Goal: Task Accomplishment & Management: Use online tool/utility

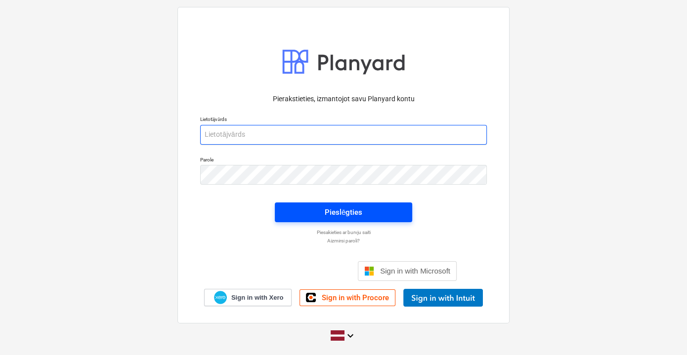
type input "[PERSON_NAME][EMAIL_ADDRESS][DOMAIN_NAME]"
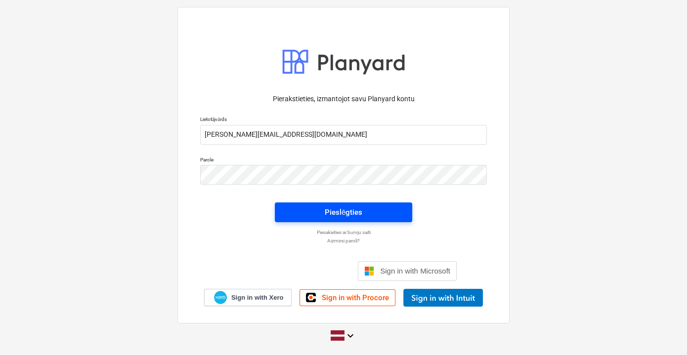
click at [386, 211] on span "Pieslēgties" at bounding box center [344, 212] width 114 height 13
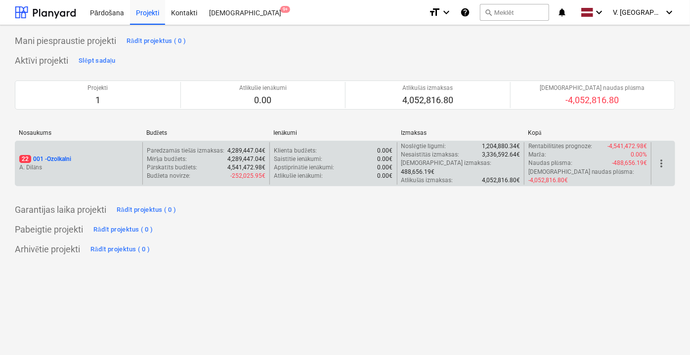
click at [113, 167] on div "22 001 - Ozolkalni [PERSON_NAME]" at bounding box center [78, 163] width 127 height 42
click at [64, 169] on div "22 001 - Ozolkalni [PERSON_NAME]" at bounding box center [78, 163] width 127 height 42
click at [59, 164] on p "A. Dilāns" at bounding box center [78, 168] width 119 height 8
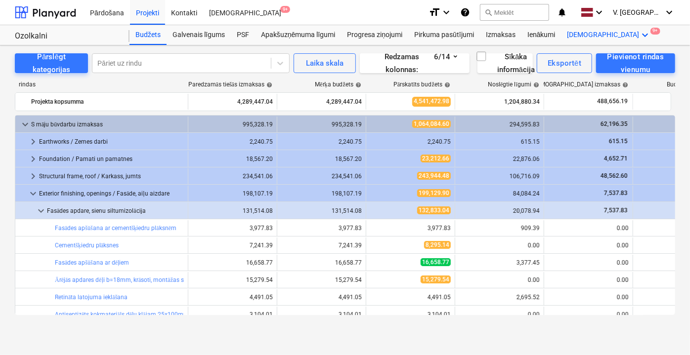
click at [585, 36] on div "Vairāk keyboard_arrow_down 9+" at bounding box center [609, 35] width 96 height 20
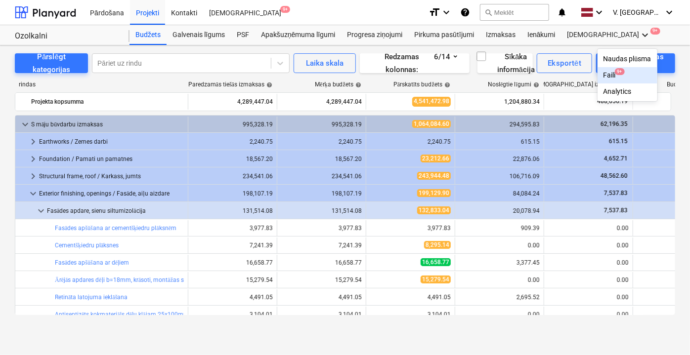
click at [603, 75] on div "Faili 9+" at bounding box center [627, 75] width 48 height 8
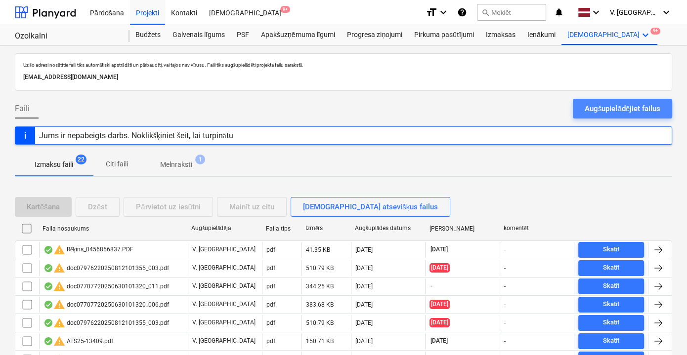
click at [617, 109] on div "Augšupielādējiet failus" at bounding box center [623, 108] width 76 height 13
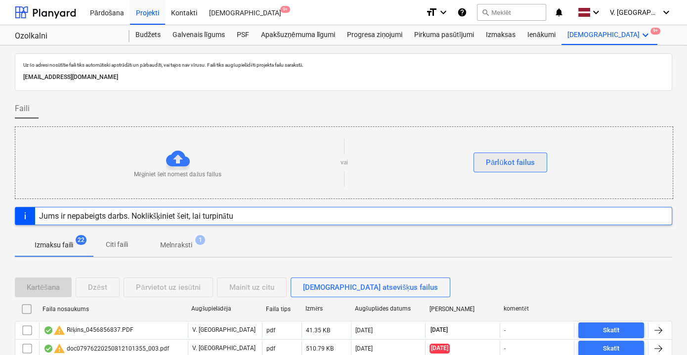
click at [537, 162] on button "Pārlūkot failus" at bounding box center [510, 163] width 74 height 20
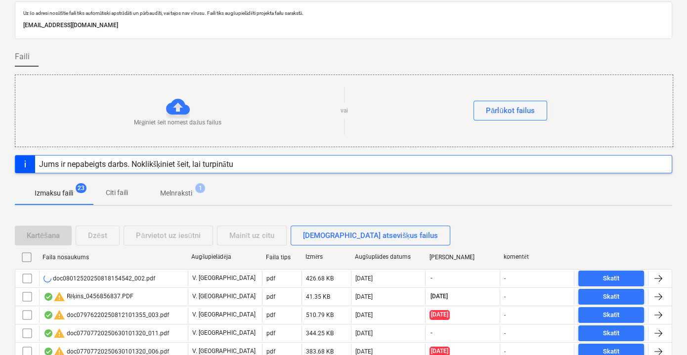
scroll to position [134, 0]
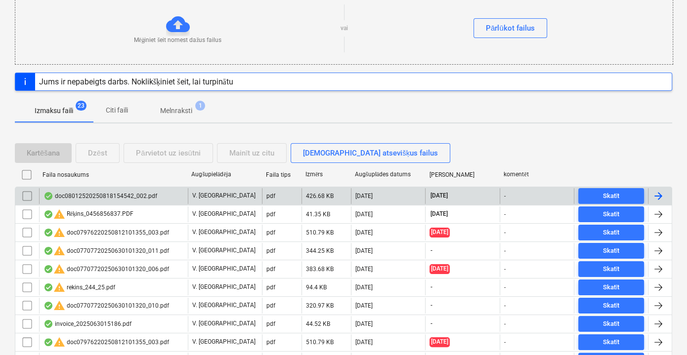
click at [249, 193] on div "V. [GEOGRAPHIC_DATA]" at bounding box center [225, 196] width 74 height 16
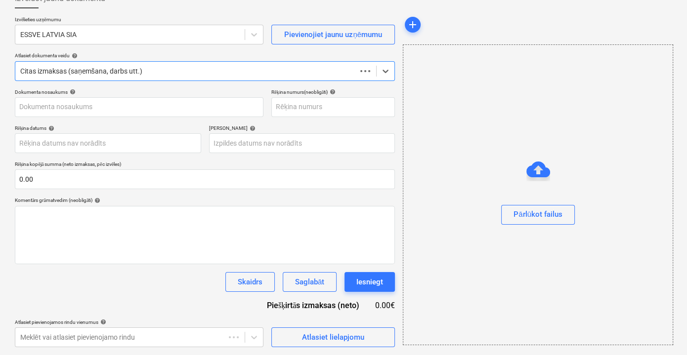
scroll to position [64, 0]
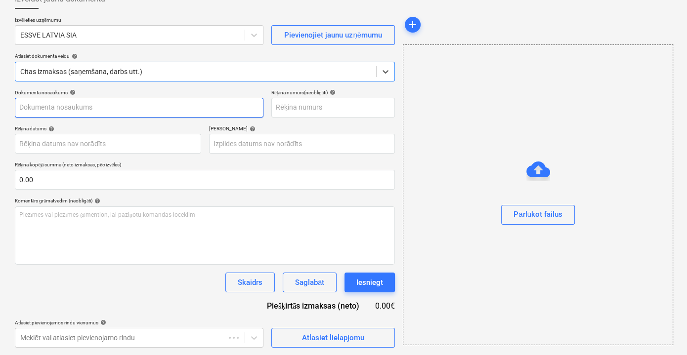
type input "15"
type input "[DATE]"
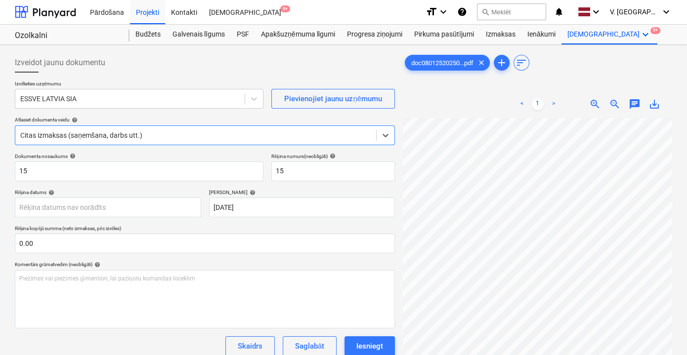
scroll to position [0, 0]
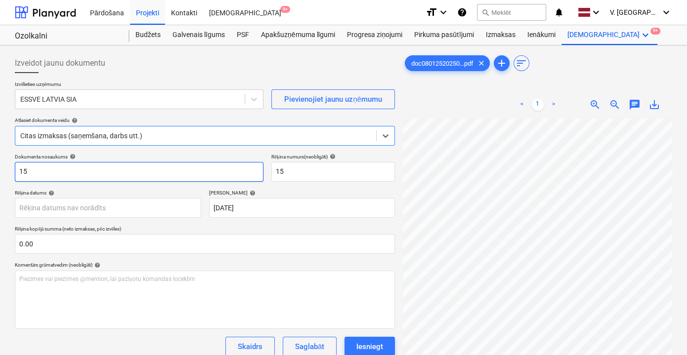
click at [198, 168] on input "15" at bounding box center [139, 172] width 249 height 20
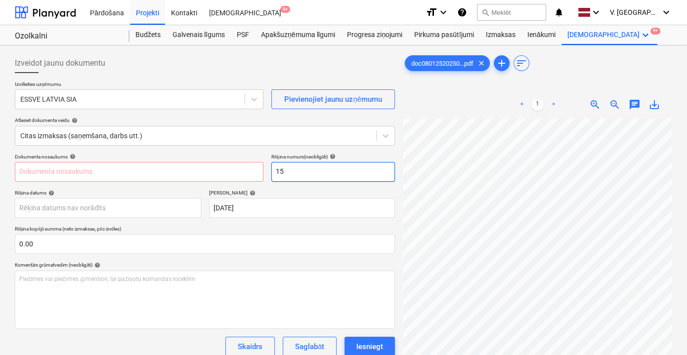
scroll to position [0, 30]
click at [150, 175] on input "text" at bounding box center [139, 172] width 249 height 20
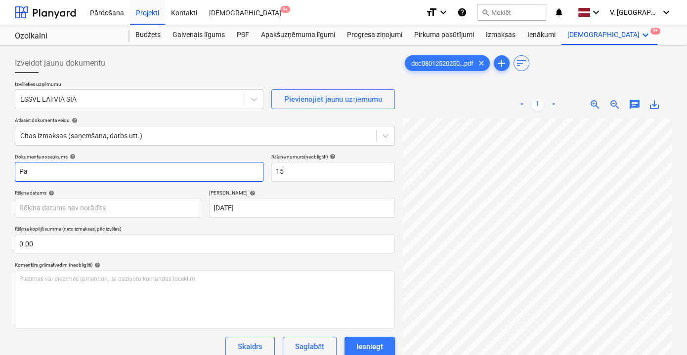
type input "P"
type input "Pavadzīme ESV2503547"
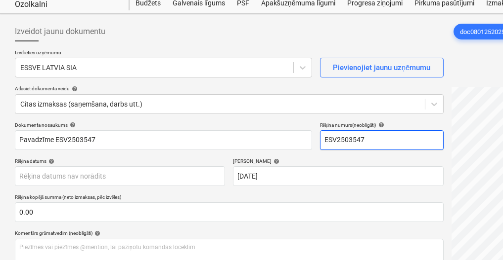
scroll to position [33, 0]
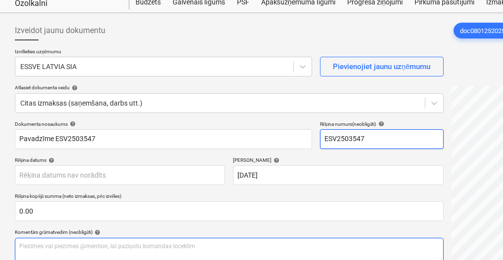
type input "ESV2503547"
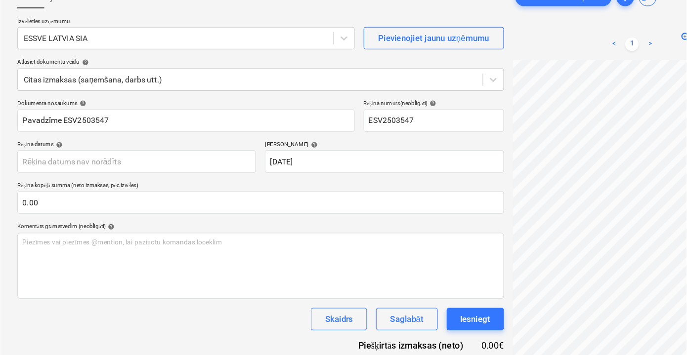
scroll to position [44, 30]
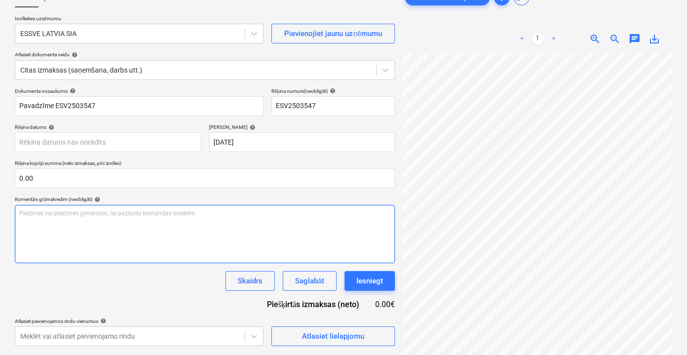
click at [92, 225] on div "Piezīmes vai piezīmes @mention, lai paziņotu komandas loceklim ﻿" at bounding box center [205, 234] width 380 height 58
click at [40, 230] on div "Piezīmes vai piezīmes @mention, lai paziņotu komandas loceklim ﻿" at bounding box center [205, 234] width 380 height 58
click at [79, 213] on span "Reģ. skrūves (?) Ok, kodēju." at bounding box center [54, 213] width 70 height 7
drag, startPoint x: 95, startPoint y: 212, endPoint x: 63, endPoint y: 214, distance: 32.2
click at [63, 214] on p "Reģ. skrūves (?) Ok, kodēju." at bounding box center [204, 214] width 371 height 8
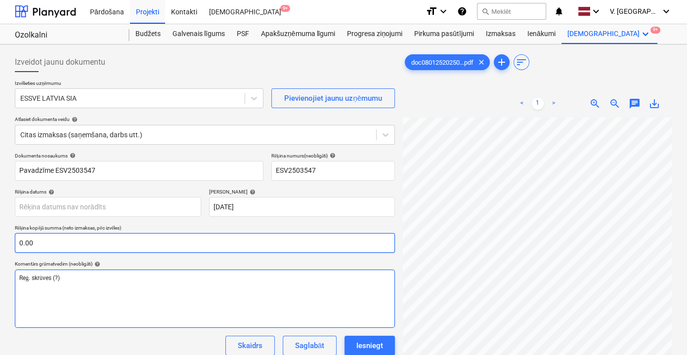
scroll to position [0, 0]
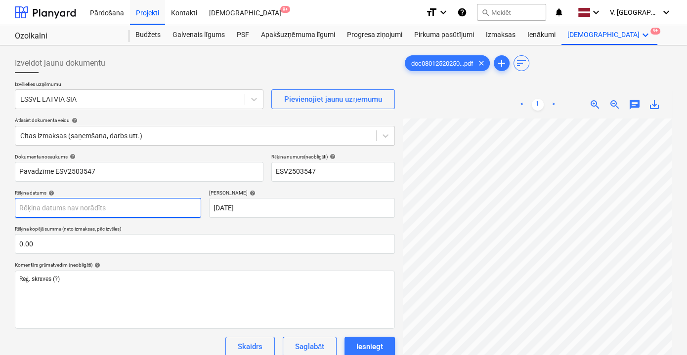
click at [74, 209] on body "Pārdošana Projekti Kontakti Iesūtne 9+ format_size keyboard_arrow_down help sea…" at bounding box center [343, 177] width 687 height 355
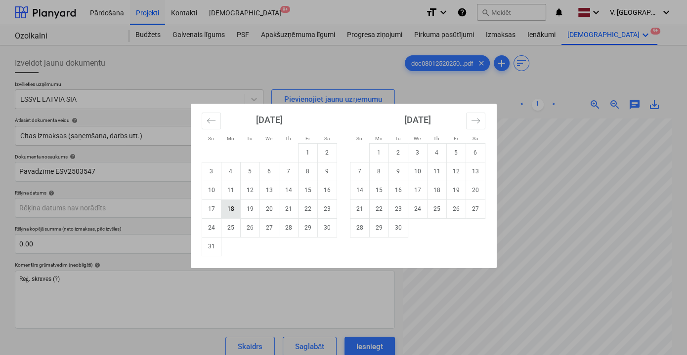
click at [230, 211] on td "18" at bounding box center [230, 209] width 19 height 19
type input "[DATE]"
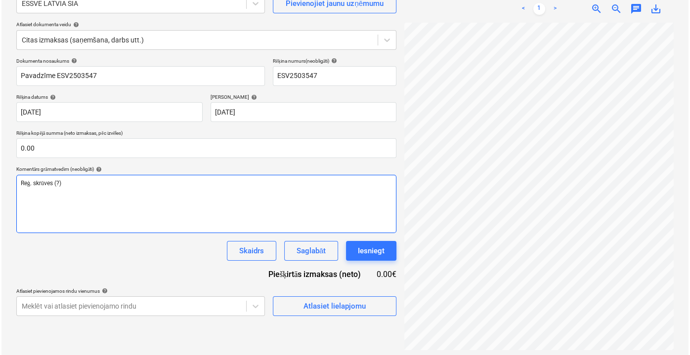
scroll to position [98, 0]
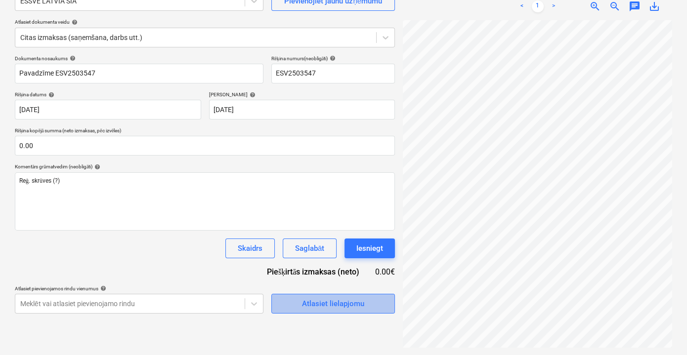
click at [330, 301] on div "Atlasiet lielapjomu" at bounding box center [333, 303] width 62 height 13
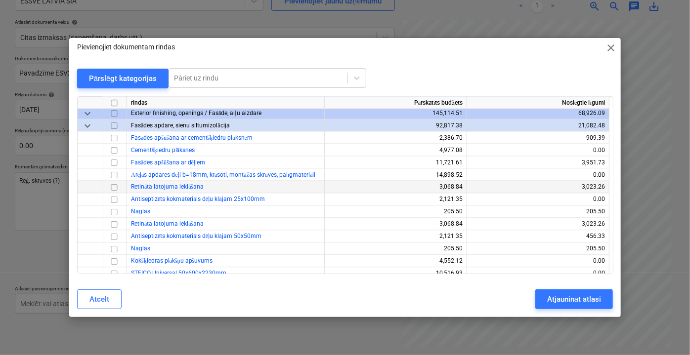
scroll to position [898, 0]
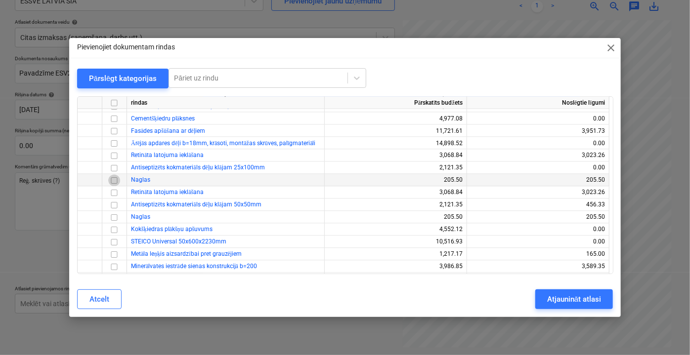
click at [114, 180] on input "checkbox" at bounding box center [114, 180] width 12 height 12
click at [115, 218] on input "checkbox" at bounding box center [114, 217] width 12 height 12
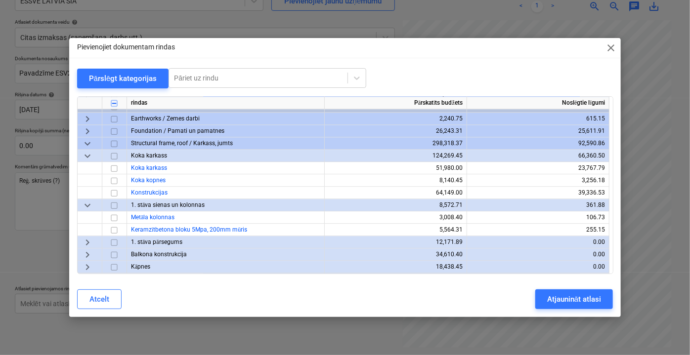
scroll to position [1303, 0]
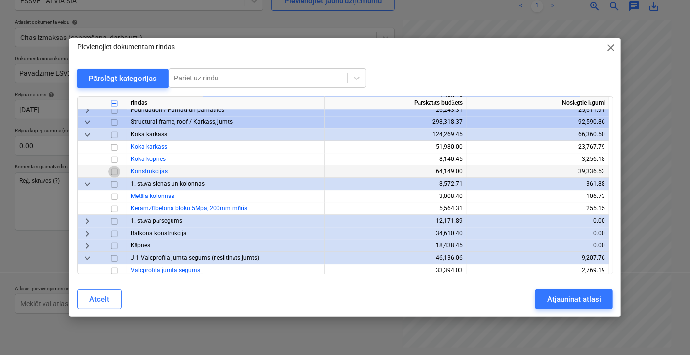
click at [114, 173] on input "checkbox" at bounding box center [114, 172] width 12 height 12
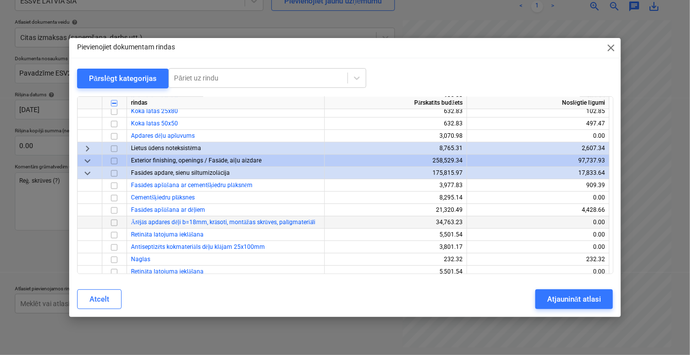
scroll to position [1707, 0]
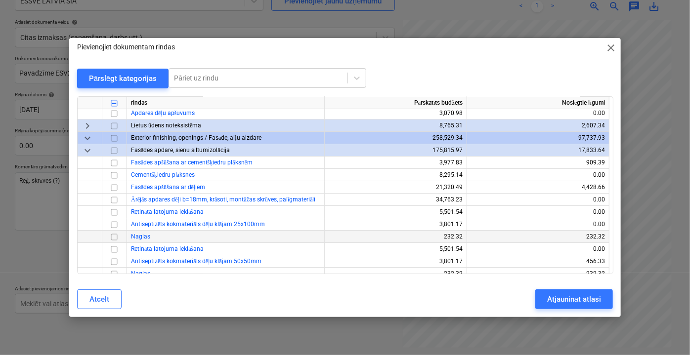
click at [114, 235] on input "checkbox" at bounding box center [114, 237] width 12 height 12
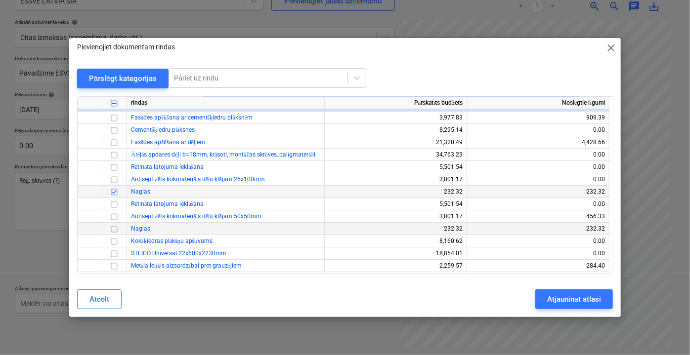
click at [113, 228] on input "checkbox" at bounding box center [114, 229] width 12 height 12
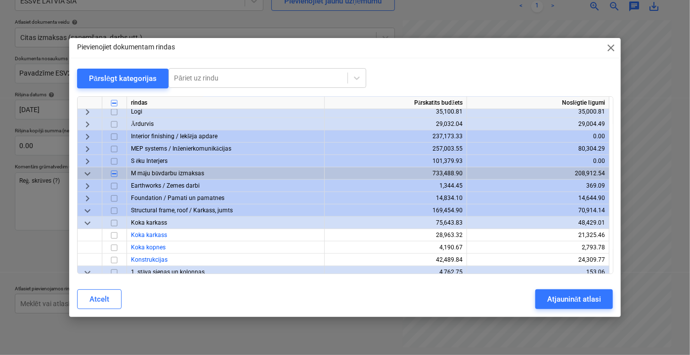
scroll to position [359, 0]
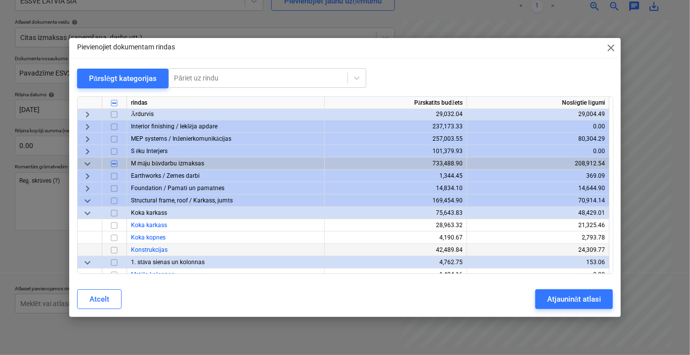
click at [115, 249] on input "checkbox" at bounding box center [114, 250] width 12 height 12
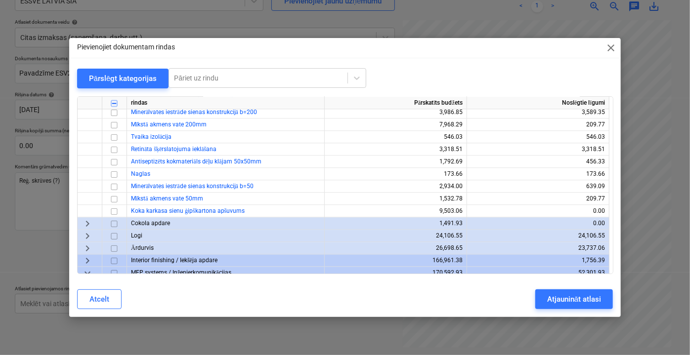
scroll to position [1033, 0]
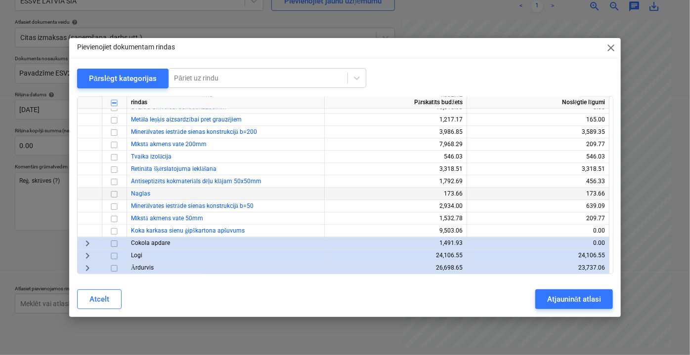
click at [115, 195] on input "checkbox" at bounding box center [114, 194] width 12 height 12
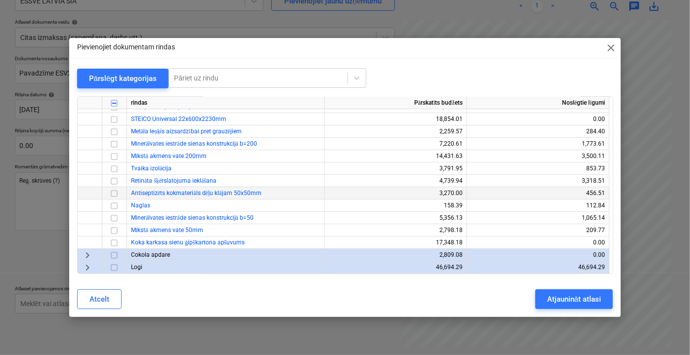
scroll to position [1887, 0]
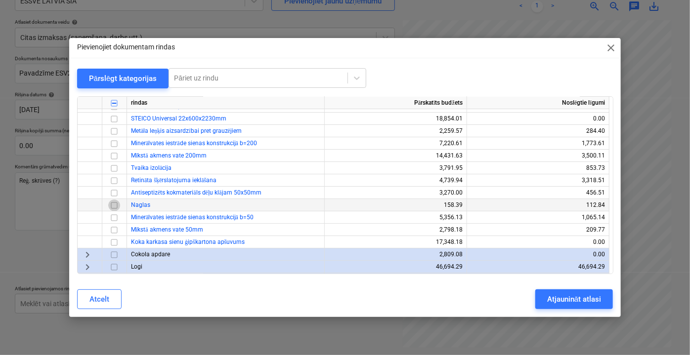
click at [115, 203] on input "checkbox" at bounding box center [114, 205] width 12 height 12
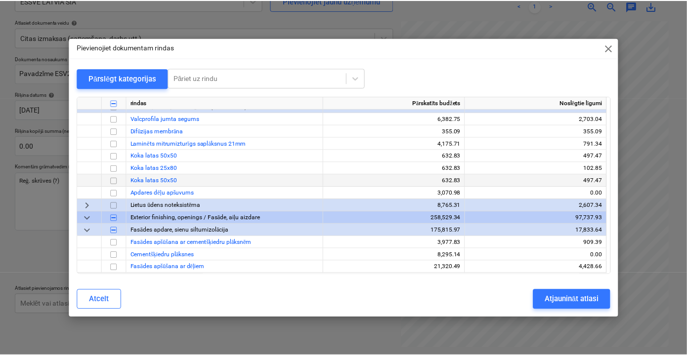
scroll to position [1482, 0]
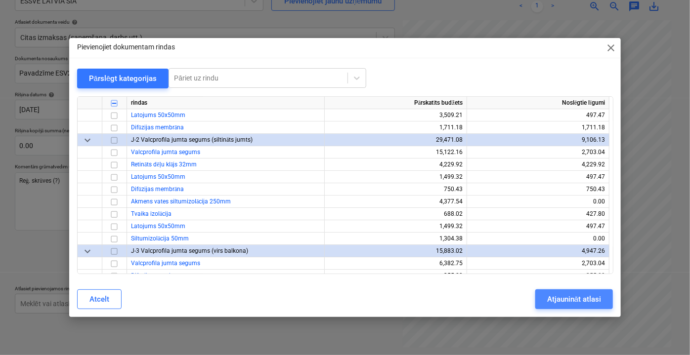
click at [580, 302] on div "Atjaunināt atlasi" at bounding box center [574, 299] width 54 height 13
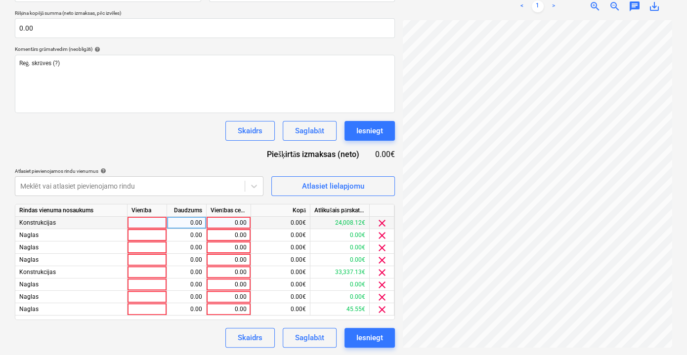
scroll to position [95, 29]
click at [382, 237] on span "clear" at bounding box center [382, 236] width 12 height 12
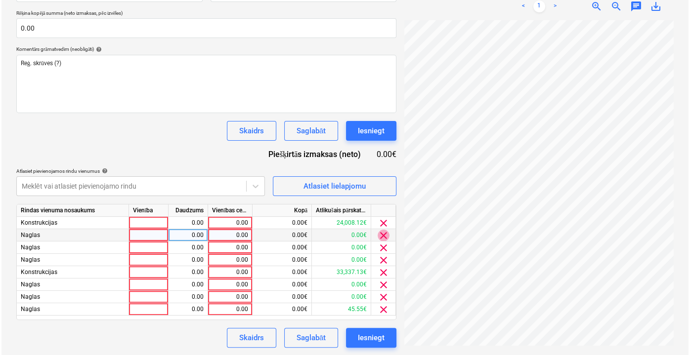
scroll to position [208, 0]
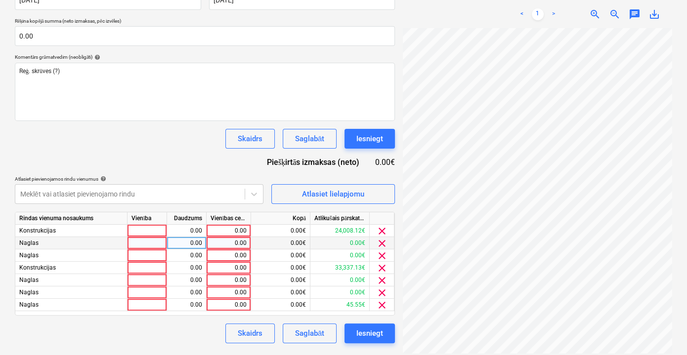
click at [380, 247] on span "clear" at bounding box center [382, 244] width 12 height 12
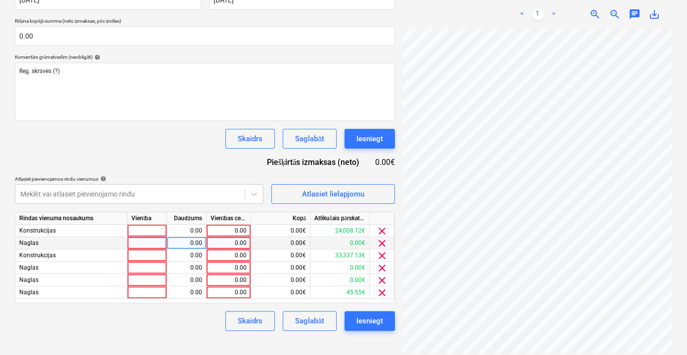
click at [380, 247] on span "clear" at bounding box center [382, 244] width 12 height 12
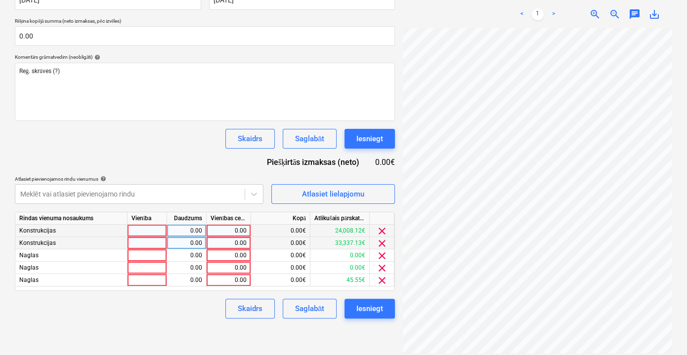
click at [380, 233] on span "clear" at bounding box center [382, 231] width 12 height 12
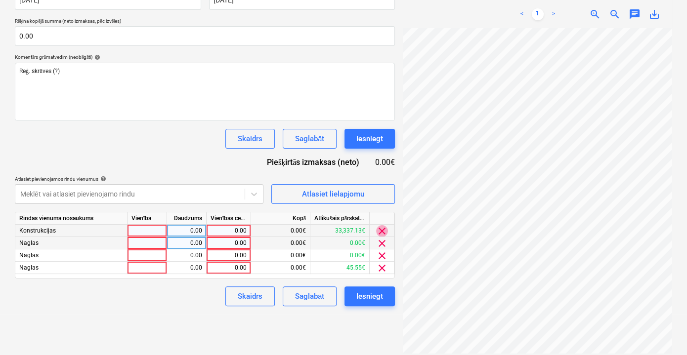
click at [380, 233] on span "clear" at bounding box center [382, 231] width 12 height 12
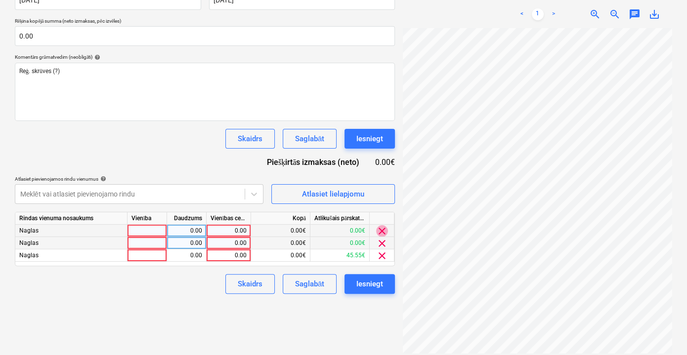
click at [380, 233] on span "clear" at bounding box center [382, 231] width 12 height 12
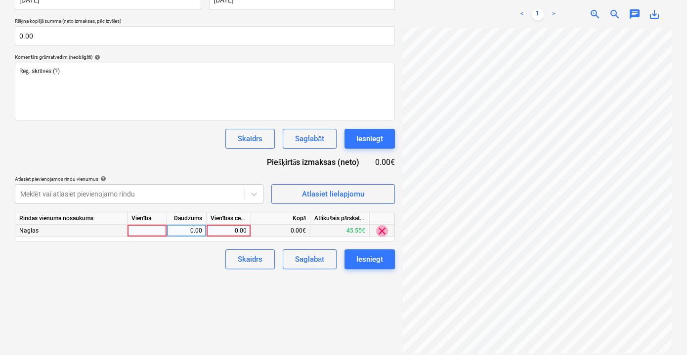
click at [380, 233] on span "clear" at bounding box center [382, 231] width 12 height 12
click at [380, 233] on div "Izveidot jaunu dokumentu Izvēlieties uzņēmumu ESSVE LATVIA SIA Pievienojiet jau…" at bounding box center [205, 57] width 388 height 432
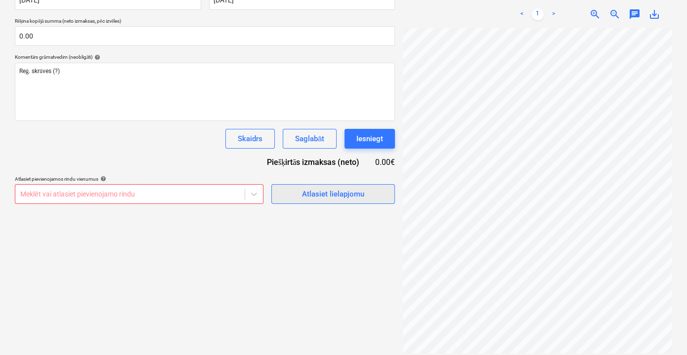
click at [334, 202] on button "Atlasiet lielapjomu" at bounding box center [333, 194] width 124 height 20
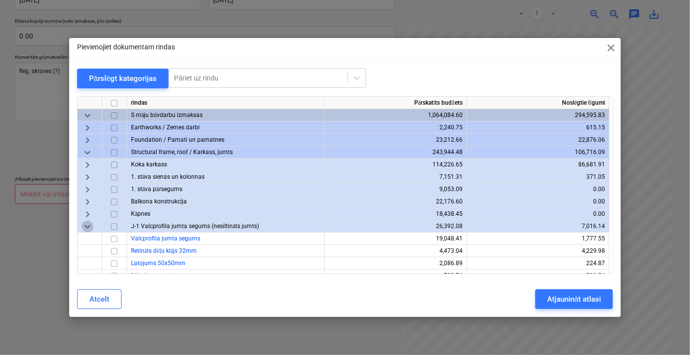
click at [82, 231] on span "keyboard_arrow_down" at bounding box center [88, 226] width 12 height 12
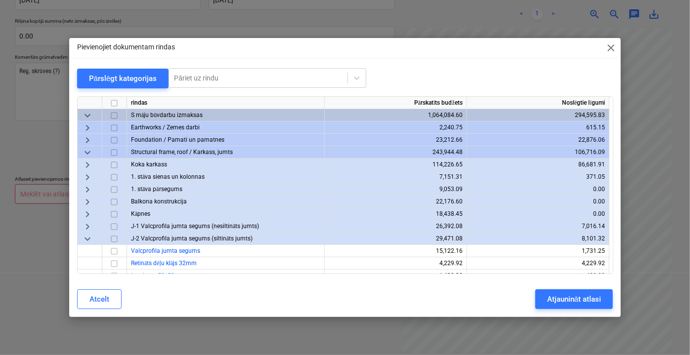
click at [91, 117] on span "keyboard_arrow_down" at bounding box center [88, 115] width 12 height 12
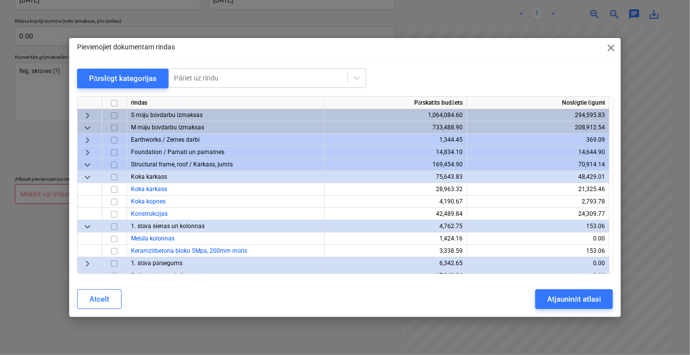
click at [86, 178] on span "keyboard_arrow_down" at bounding box center [88, 177] width 12 height 12
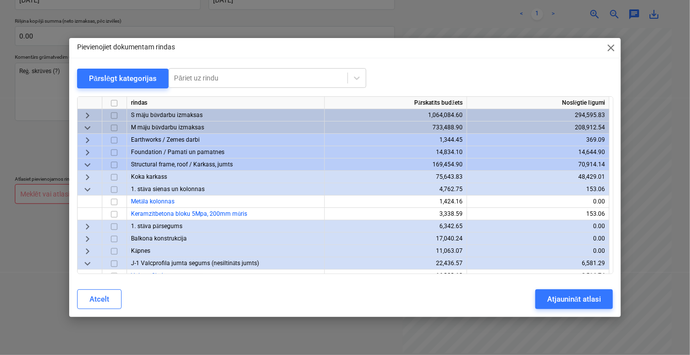
click at [86, 188] on span "keyboard_arrow_down" at bounding box center [88, 189] width 12 height 12
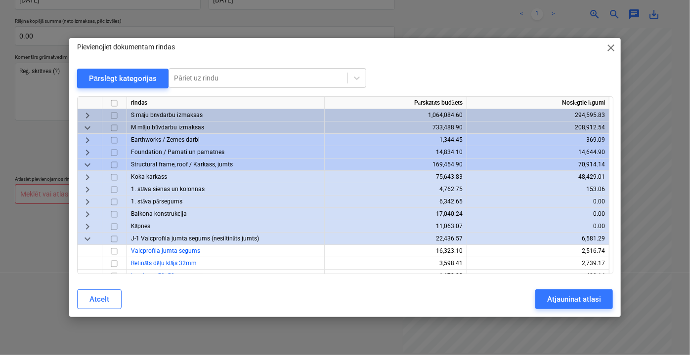
click at [85, 238] on span "keyboard_arrow_down" at bounding box center [88, 239] width 12 height 12
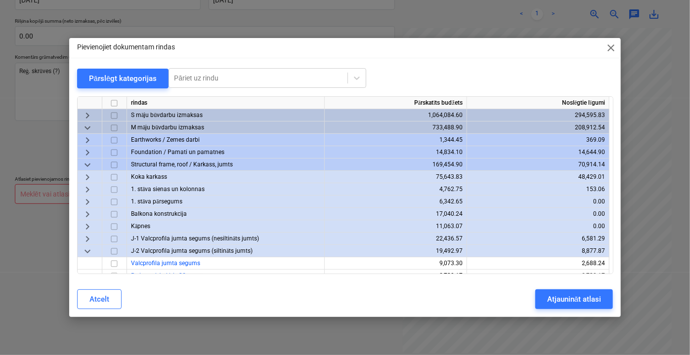
scroll to position [134, 0]
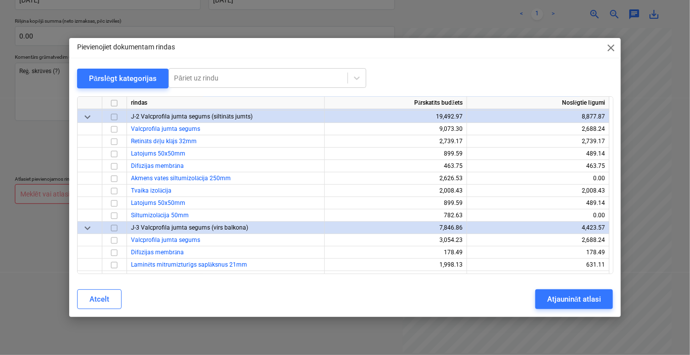
click at [91, 115] on span "keyboard_arrow_down" at bounding box center [88, 117] width 12 height 12
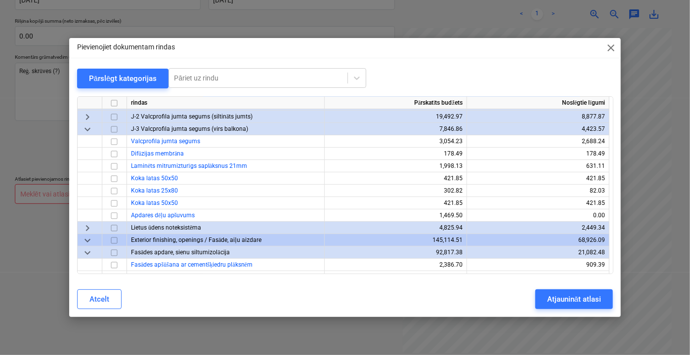
click at [92, 131] on span "keyboard_arrow_down" at bounding box center [88, 129] width 12 height 12
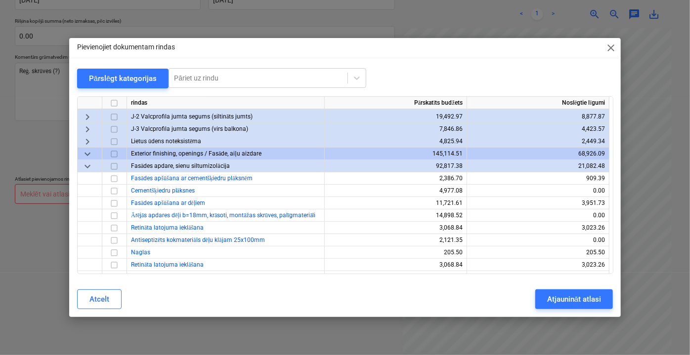
click at [85, 167] on span "keyboard_arrow_down" at bounding box center [88, 166] width 12 height 12
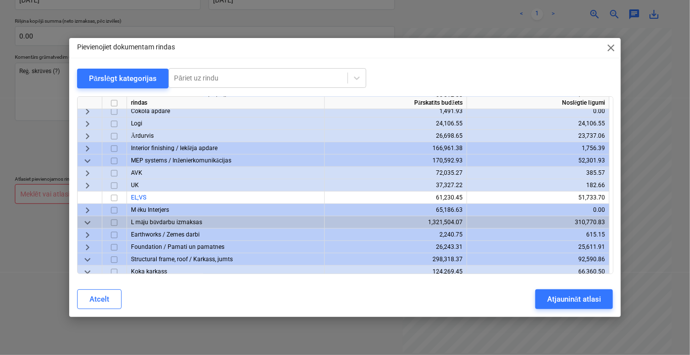
scroll to position [269, 0]
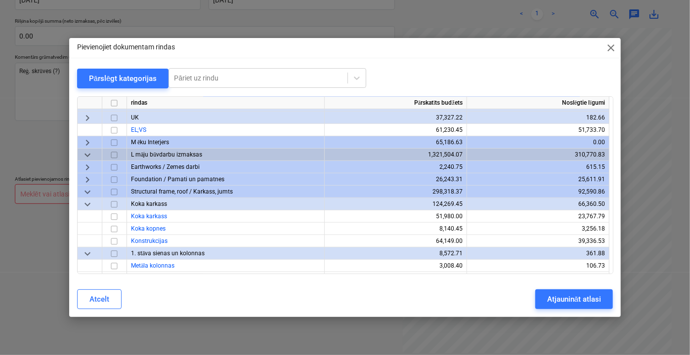
click at [88, 116] on span "keyboard_arrow_right" at bounding box center [88, 118] width 12 height 12
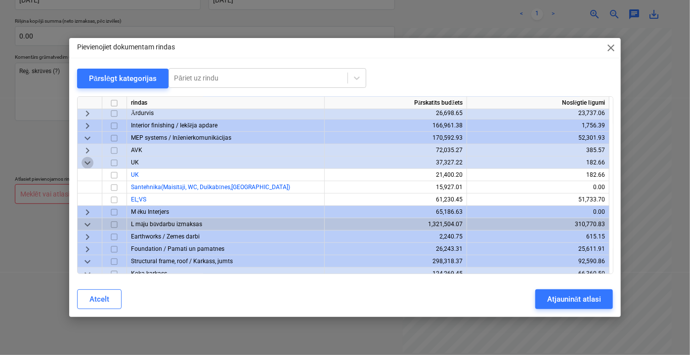
click at [89, 163] on span "keyboard_arrow_down" at bounding box center [88, 163] width 12 height 12
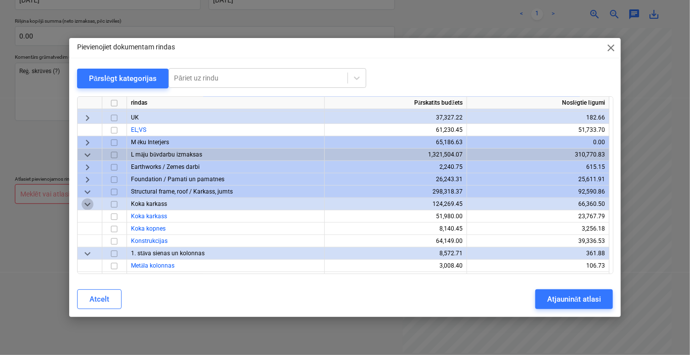
click at [85, 201] on span "keyboard_arrow_down" at bounding box center [88, 204] width 12 height 12
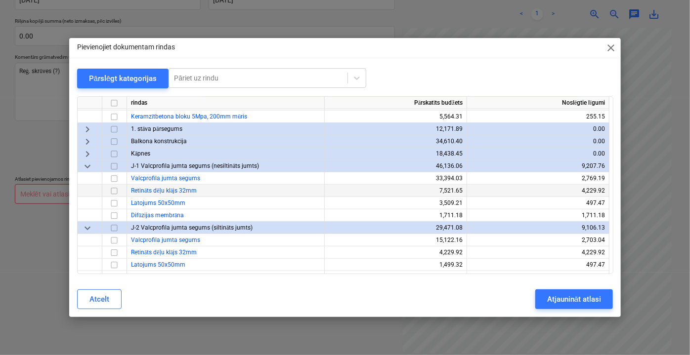
scroll to position [404, 0]
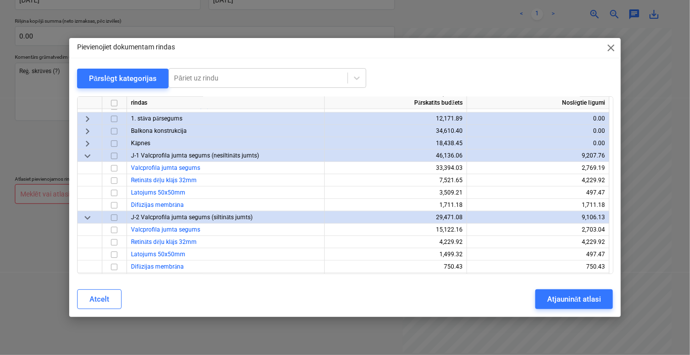
click at [89, 157] on span "keyboard_arrow_down" at bounding box center [88, 156] width 12 height 12
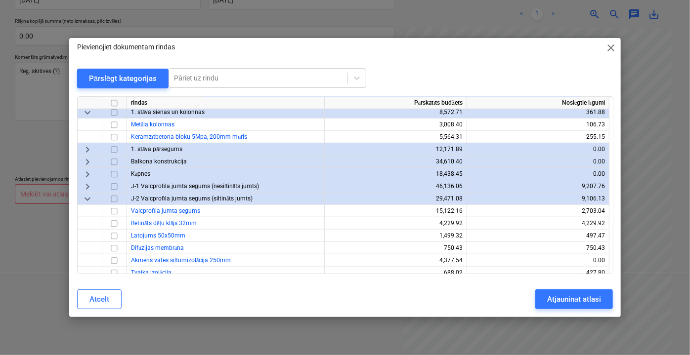
scroll to position [314, 0]
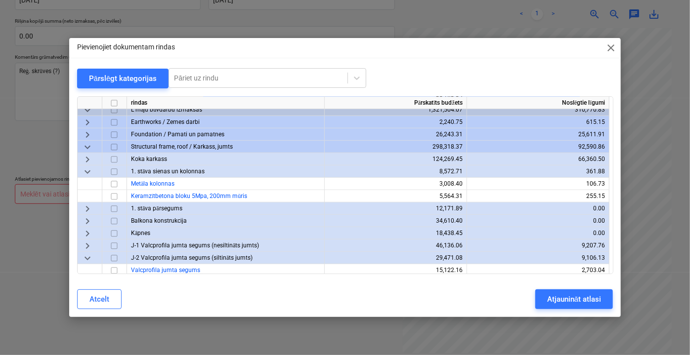
click at [86, 172] on span "keyboard_arrow_down" at bounding box center [88, 172] width 12 height 12
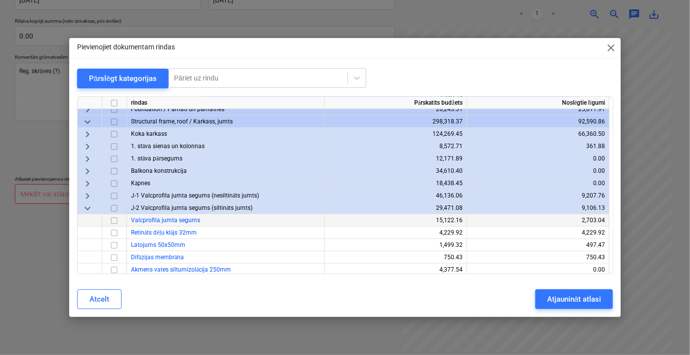
scroll to position [359, 0]
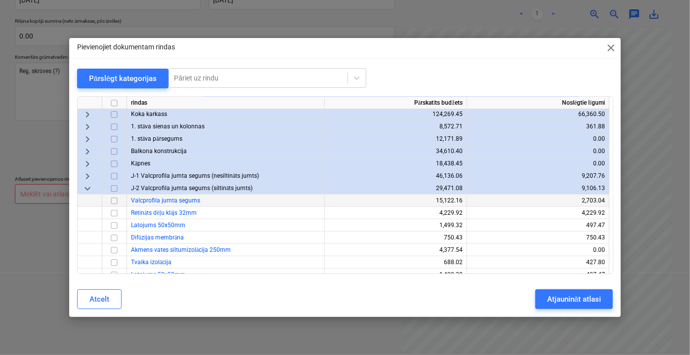
click at [90, 188] on span "keyboard_arrow_down" at bounding box center [88, 188] width 12 height 12
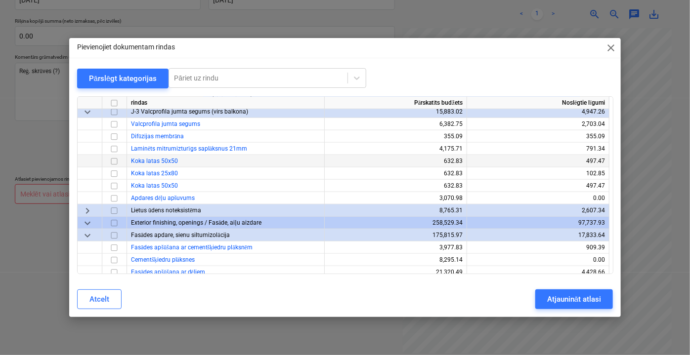
scroll to position [449, 0]
click at [90, 112] on span "keyboard_arrow_down" at bounding box center [88, 111] width 12 height 12
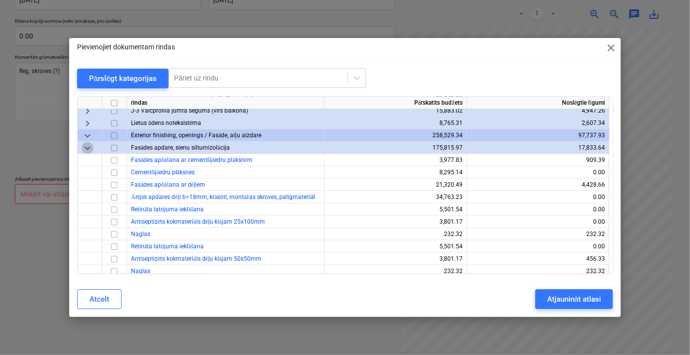
click at [84, 151] on span "keyboard_arrow_down" at bounding box center [88, 148] width 12 height 12
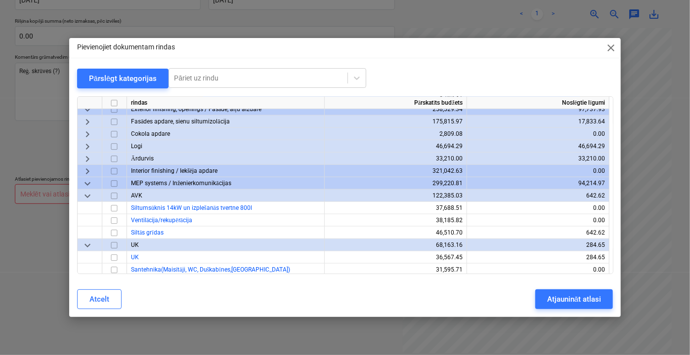
scroll to position [539, 0]
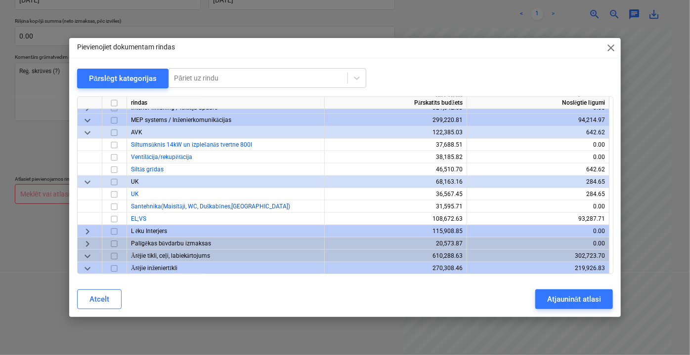
click at [84, 134] on span "keyboard_arrow_down" at bounding box center [88, 133] width 12 height 12
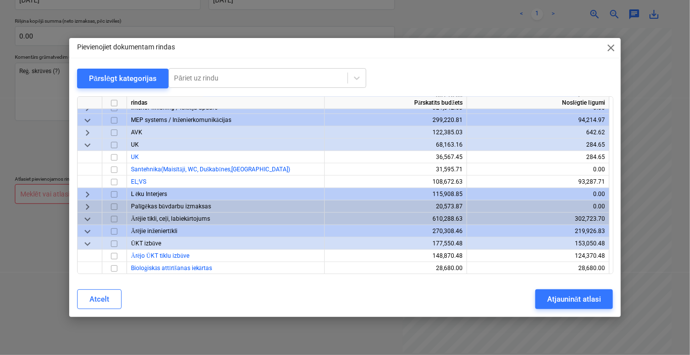
click at [85, 146] on span "keyboard_arrow_down" at bounding box center [88, 145] width 12 height 12
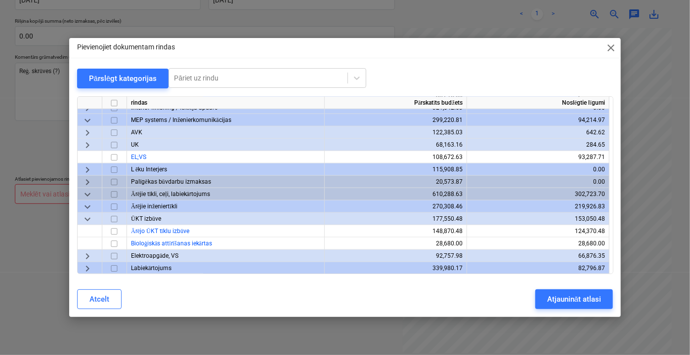
click at [85, 215] on span "keyboard_arrow_down" at bounding box center [88, 219] width 12 height 12
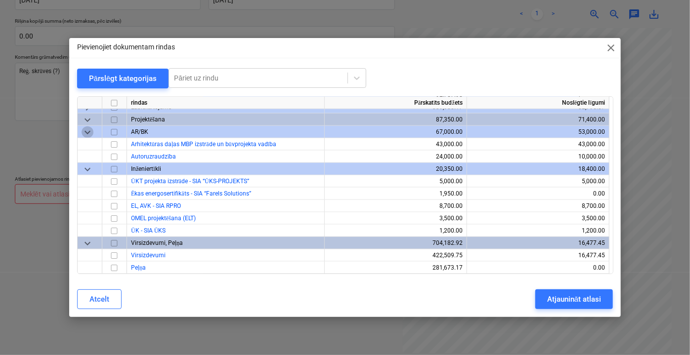
click at [91, 131] on span "keyboard_arrow_down" at bounding box center [88, 132] width 12 height 12
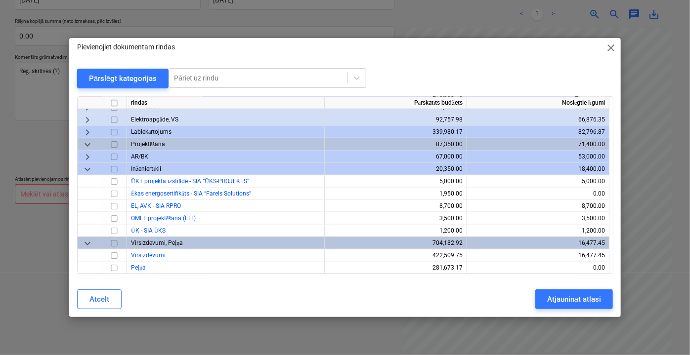
click at [82, 168] on span "keyboard_arrow_down" at bounding box center [88, 169] width 12 height 12
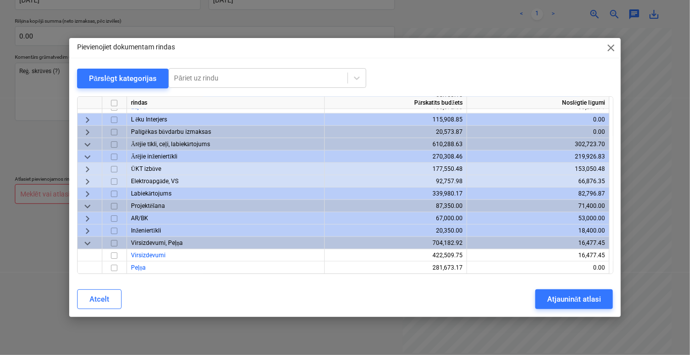
click at [85, 242] on span "keyboard_arrow_down" at bounding box center [88, 243] width 12 height 12
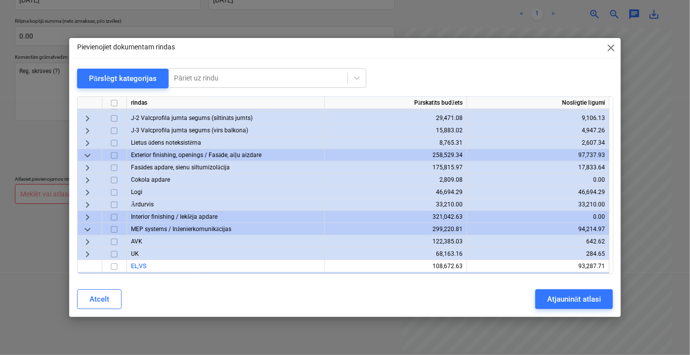
scroll to position [474, 0]
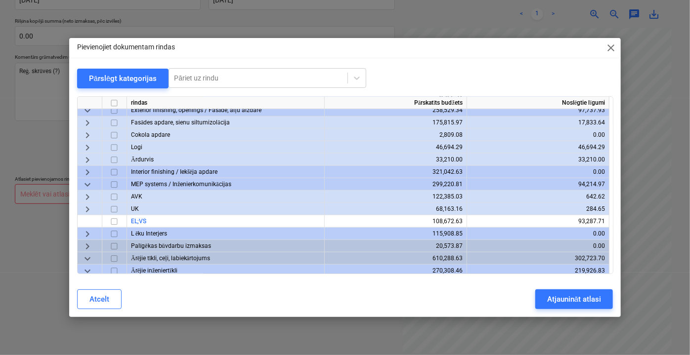
click at [85, 207] on span "keyboard_arrow_right" at bounding box center [88, 209] width 12 height 12
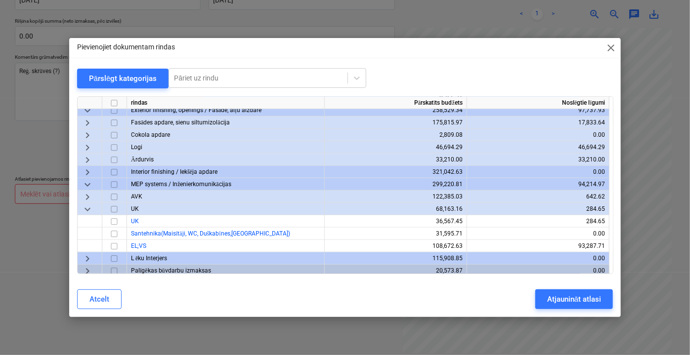
click at [85, 208] on span "keyboard_arrow_down" at bounding box center [88, 209] width 12 height 12
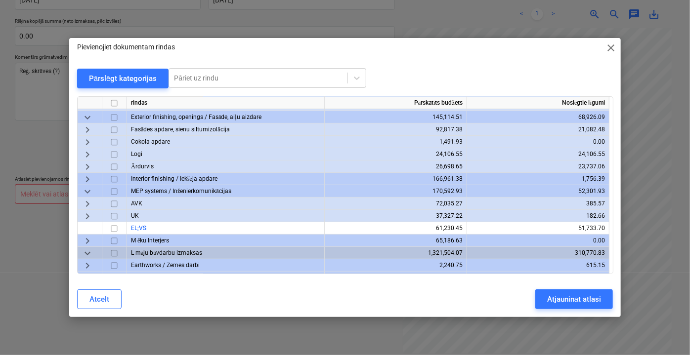
scroll to position [160, 0]
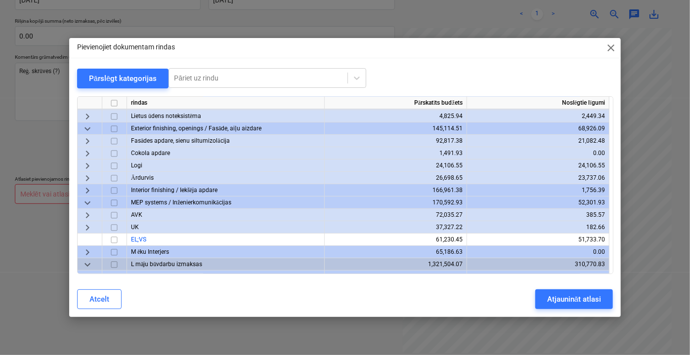
click at [87, 226] on span "keyboard_arrow_right" at bounding box center [88, 227] width 12 height 12
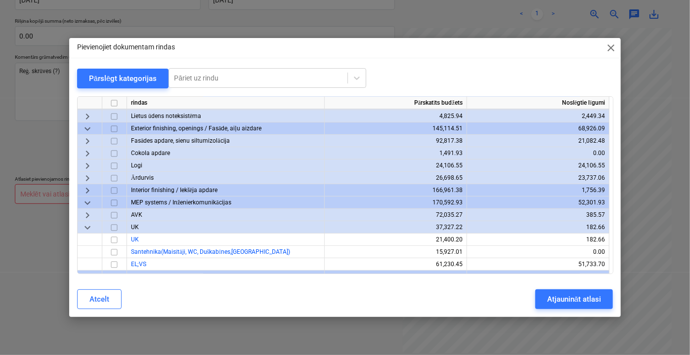
click at [87, 226] on span "keyboard_arrow_down" at bounding box center [88, 227] width 12 height 12
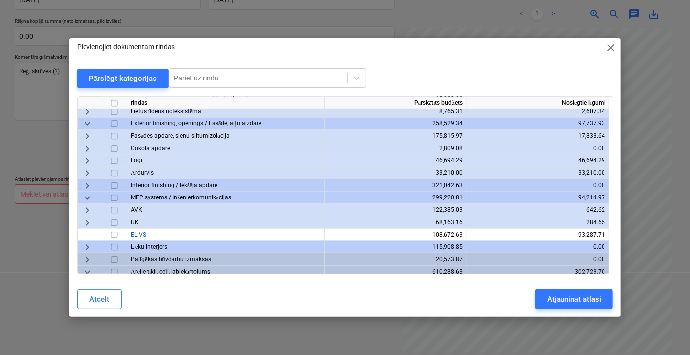
scroll to position [429, 0]
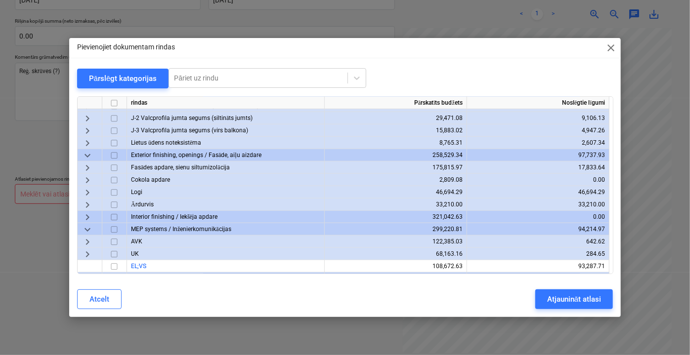
click at [89, 227] on span "keyboard_arrow_down" at bounding box center [88, 229] width 12 height 12
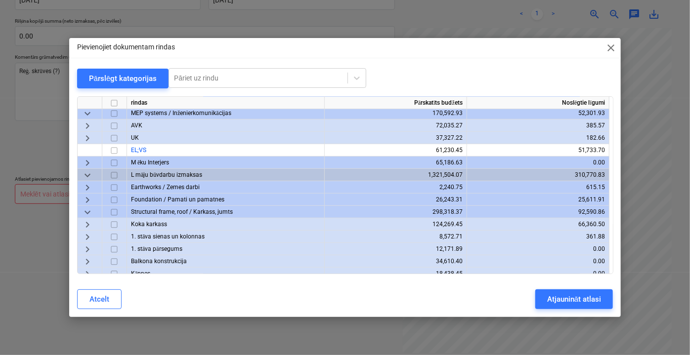
scroll to position [250, 0]
click at [85, 138] on span "keyboard_arrow_right" at bounding box center [88, 137] width 12 height 12
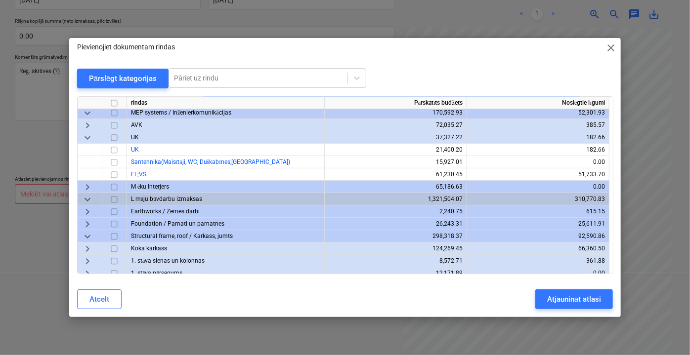
click at [85, 138] on span "keyboard_arrow_down" at bounding box center [88, 137] width 12 height 12
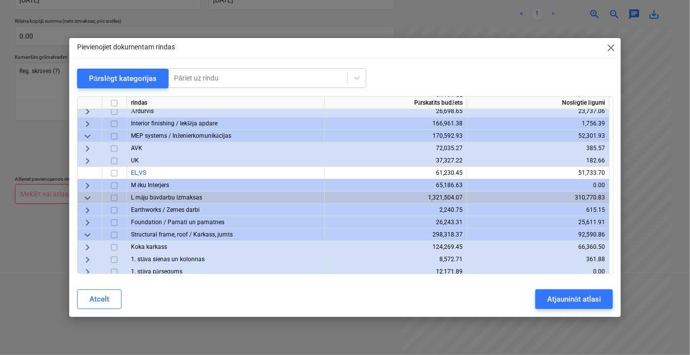
scroll to position [205, 0]
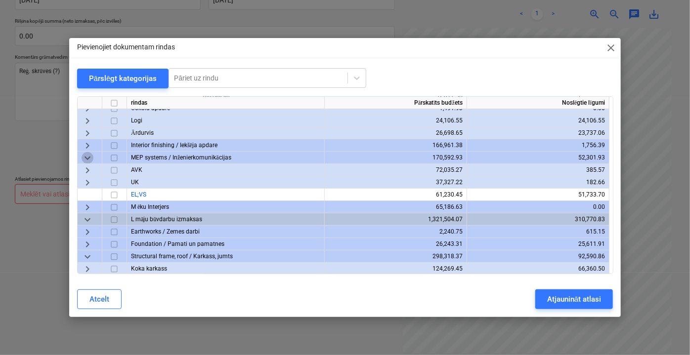
click at [87, 156] on span "keyboard_arrow_down" at bounding box center [88, 158] width 12 height 12
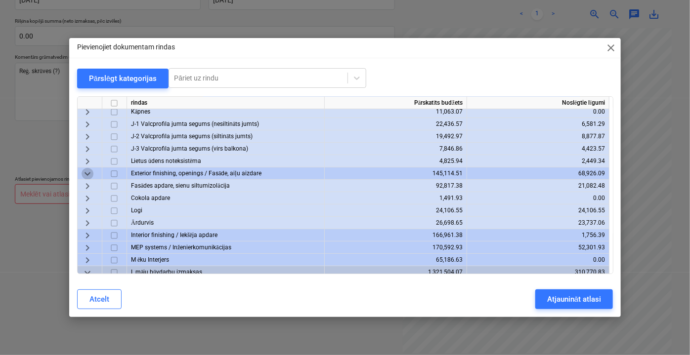
click at [90, 170] on span "keyboard_arrow_down" at bounding box center [88, 174] width 12 height 12
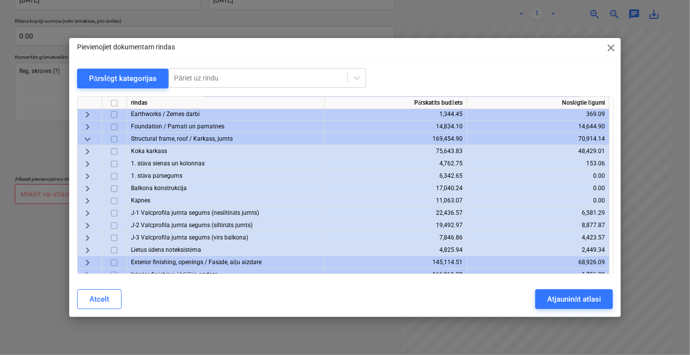
scroll to position [25, 0]
click at [88, 136] on span "keyboard_arrow_down" at bounding box center [88, 140] width 12 height 12
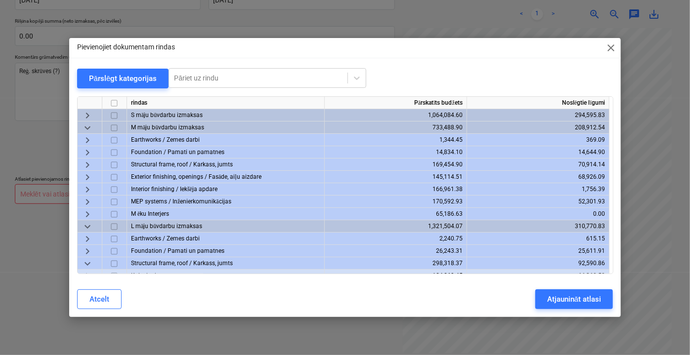
scroll to position [89, 0]
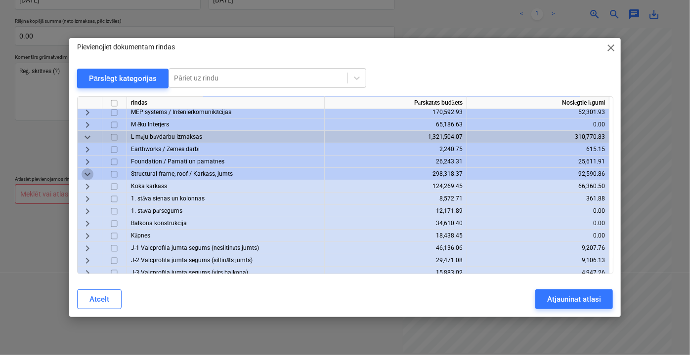
click at [87, 173] on span "keyboard_arrow_down" at bounding box center [88, 174] width 12 height 12
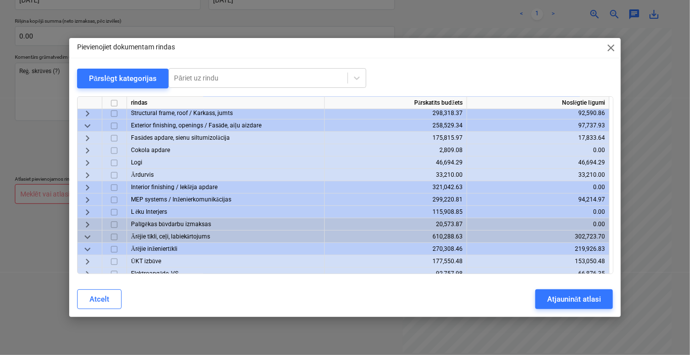
scroll to position [134, 0]
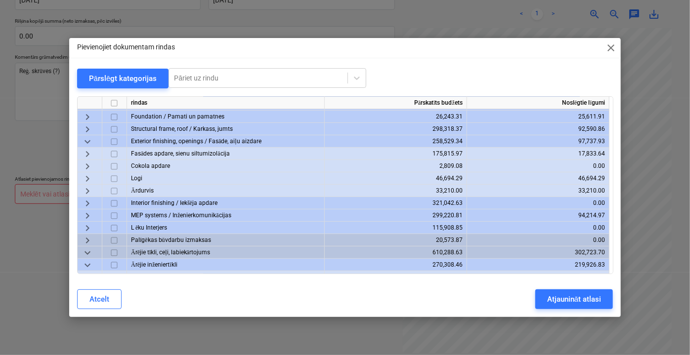
click at [87, 143] on span "keyboard_arrow_down" at bounding box center [88, 141] width 12 height 12
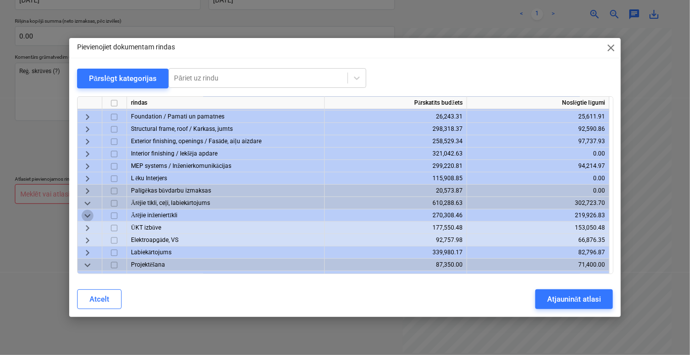
click at [85, 216] on span "keyboard_arrow_down" at bounding box center [88, 216] width 12 height 12
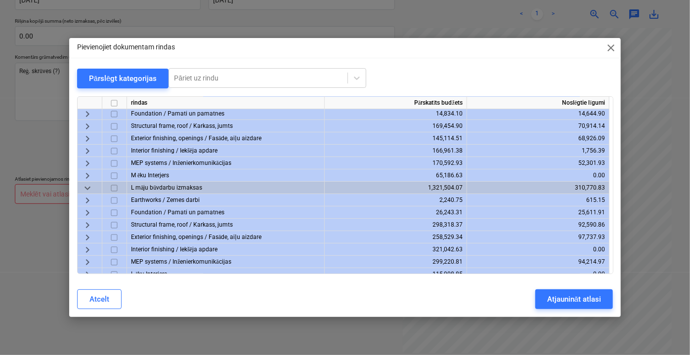
scroll to position [54, 0]
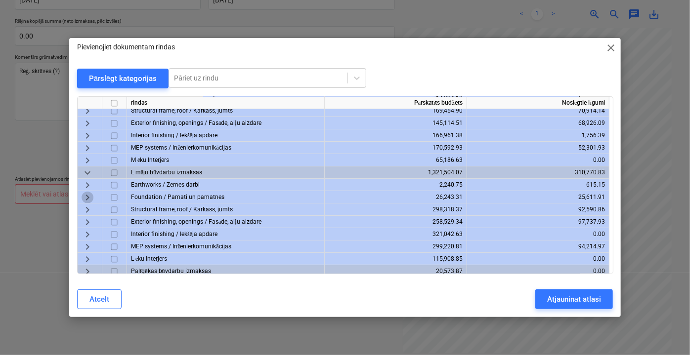
click at [86, 195] on span "keyboard_arrow_right" at bounding box center [88, 197] width 12 height 12
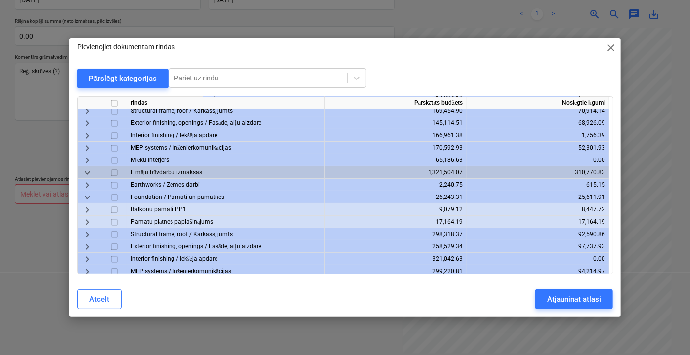
click at [86, 195] on span "keyboard_arrow_down" at bounding box center [88, 197] width 12 height 12
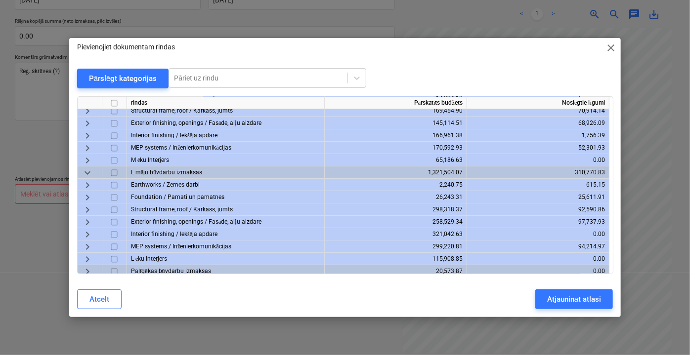
click at [86, 207] on span "keyboard_arrow_right" at bounding box center [88, 210] width 12 height 12
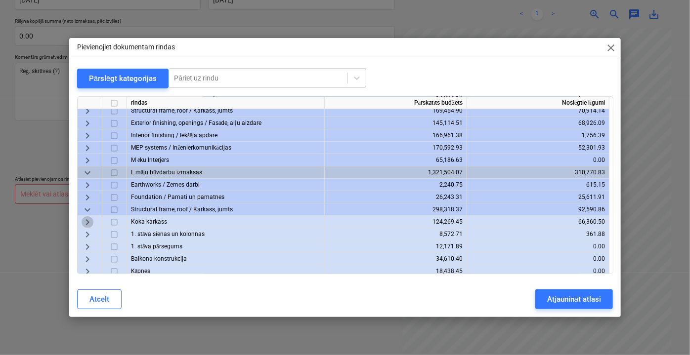
click at [85, 222] on span "keyboard_arrow_right" at bounding box center [88, 222] width 12 height 12
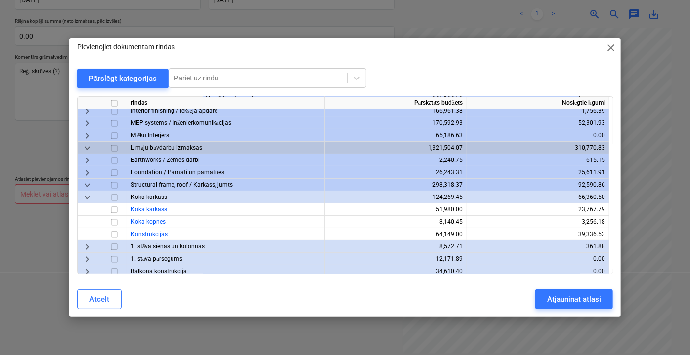
scroll to position [99, 0]
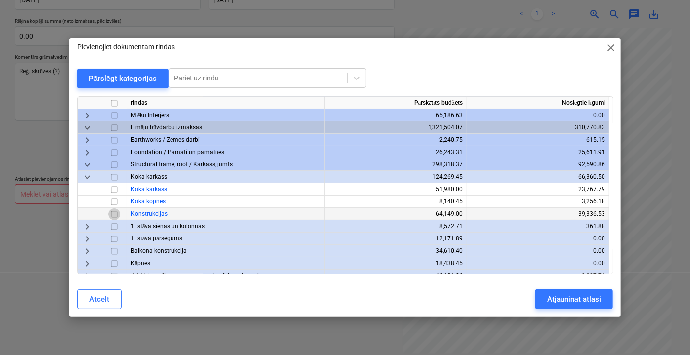
click at [115, 212] on input "checkbox" at bounding box center [114, 214] width 12 height 12
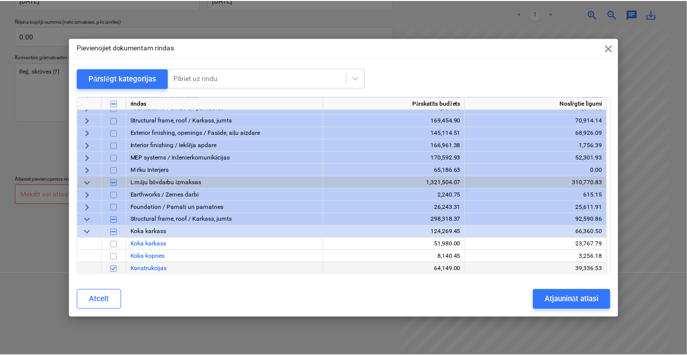
scroll to position [0, 0]
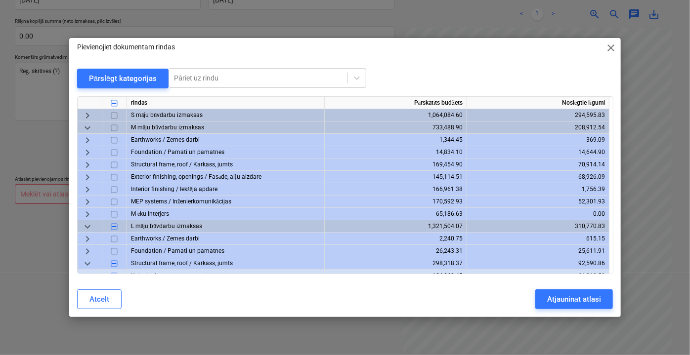
click at [87, 162] on span "keyboard_arrow_right" at bounding box center [88, 165] width 12 height 12
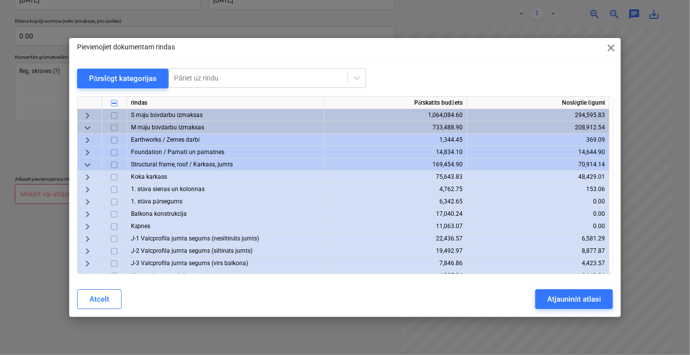
click at [91, 176] on span "keyboard_arrow_right" at bounding box center [88, 177] width 12 height 12
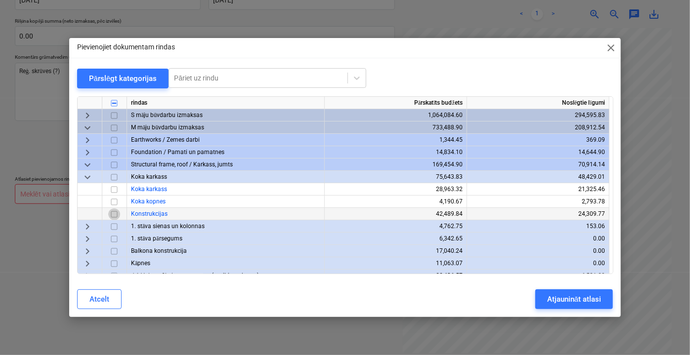
click at [116, 213] on input "checkbox" at bounding box center [114, 214] width 12 height 12
click at [85, 114] on span "keyboard_arrow_right" at bounding box center [88, 115] width 12 height 12
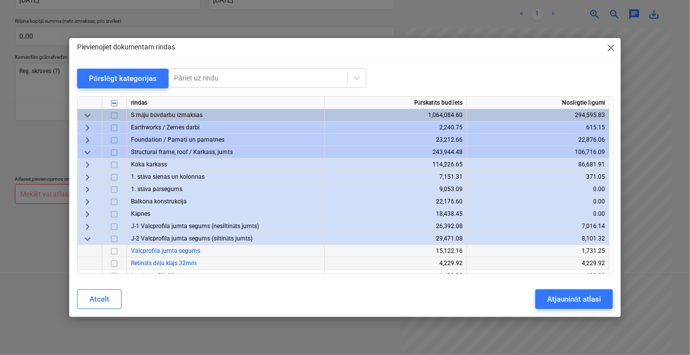
click at [86, 163] on span "keyboard_arrow_right" at bounding box center [88, 165] width 12 height 12
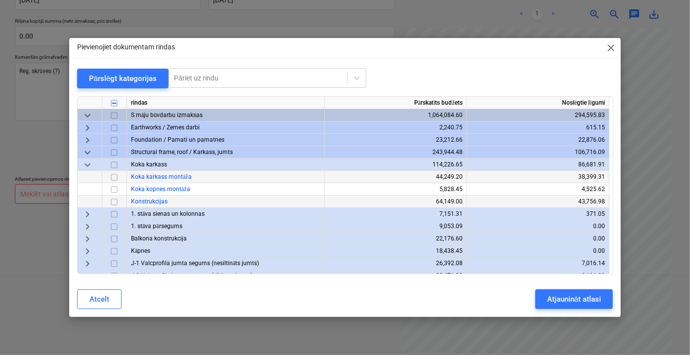
click at [114, 202] on input "checkbox" at bounding box center [114, 202] width 12 height 12
click at [574, 302] on div "Atjaunināt atlasi" at bounding box center [574, 299] width 54 height 13
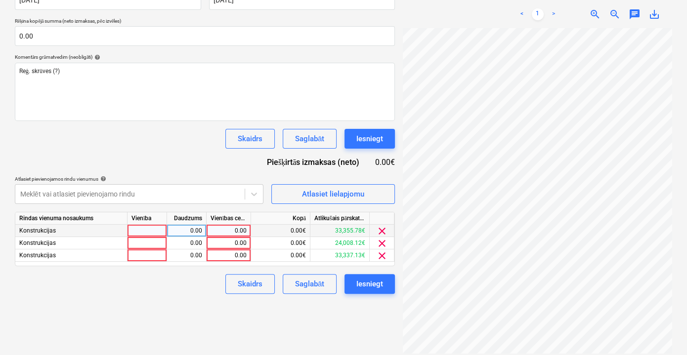
click at [233, 234] on div "0.00" at bounding box center [229, 231] width 36 height 12
type input "412.163"
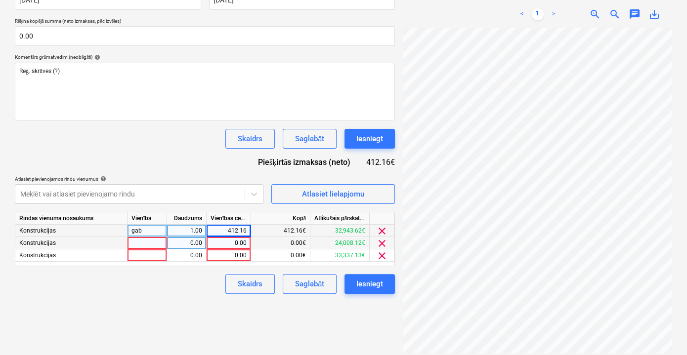
click at [231, 243] on div "0.00" at bounding box center [229, 243] width 36 height 12
type input "412.16"
click at [226, 261] on div "Rindas vienuma nosaukums Vienība Daudzums Vienības cena Kopā Atlikušais pārskat…" at bounding box center [205, 239] width 380 height 54
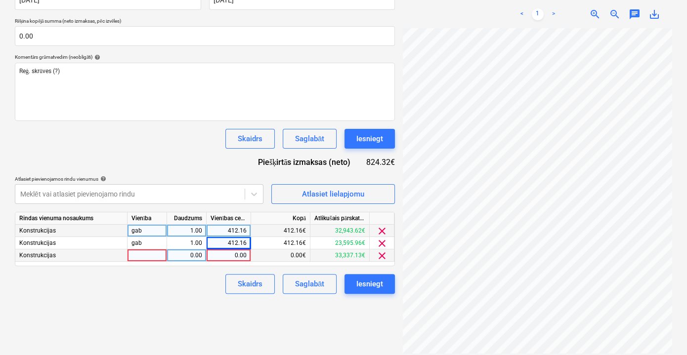
click at [227, 258] on div "0.00" at bounding box center [229, 256] width 36 height 12
type input "412.16"
click at [207, 288] on div "Skaidrs Saglabāt Iesniegt" at bounding box center [205, 284] width 380 height 20
click at [247, 229] on div "412.16" at bounding box center [229, 231] width 44 height 12
type input "5"
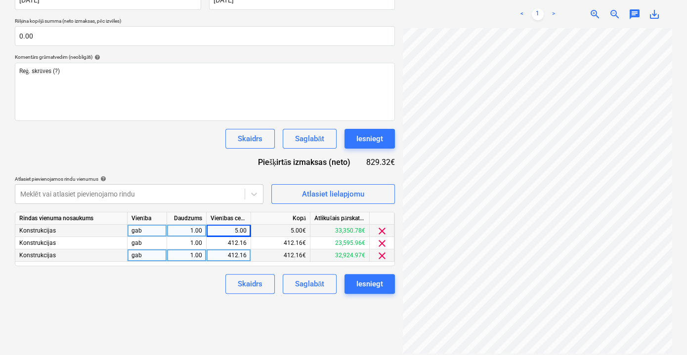
click at [233, 229] on div "5.00" at bounding box center [229, 231] width 36 height 12
type input "412.15"
click at [178, 294] on div "Izveidot jaunu dokumentu Izvēlieties uzņēmumu ESSVE LATVIA SIA Pievienojiet jau…" at bounding box center [205, 69] width 388 height 457
drag, startPoint x: 242, startPoint y: 228, endPoint x: 249, endPoint y: 229, distance: 6.5
click at [249, 229] on div "412.15" at bounding box center [229, 231] width 44 height 12
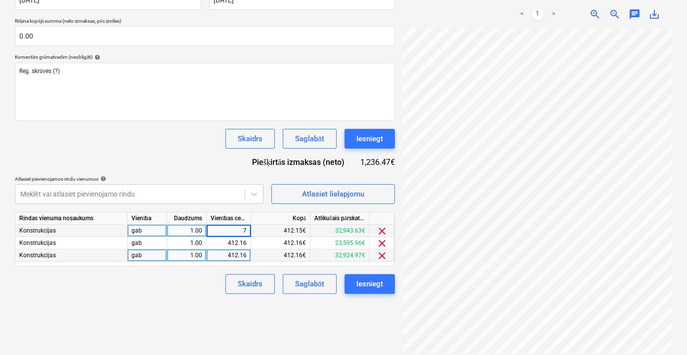
drag, startPoint x: 243, startPoint y: 226, endPoint x: 259, endPoint y: 228, distance: 16.9
click at [0, 0] on div "Konstrukcijas gab 1.00 7 412.15€ 32,943.63€ clear" at bounding box center [0, 0] width 0 height 0
type input "412.17"
click at [176, 290] on div "Skaidrs Saglabāt Iesniegt" at bounding box center [205, 284] width 380 height 20
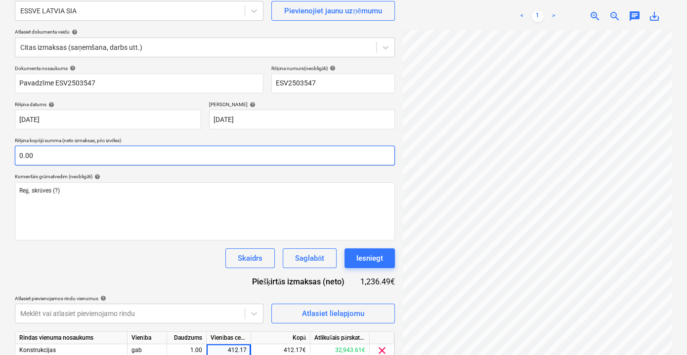
scroll to position [154, 0]
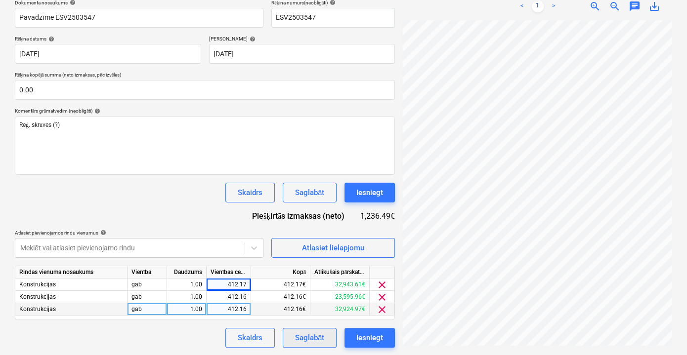
click at [314, 344] on div "Saglabāt" at bounding box center [309, 338] width 29 height 13
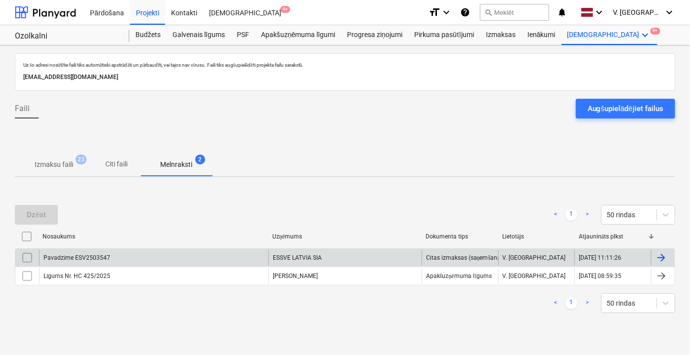
click at [366, 251] on div "ESSVE LATVIA SIA" at bounding box center [344, 258] width 153 height 16
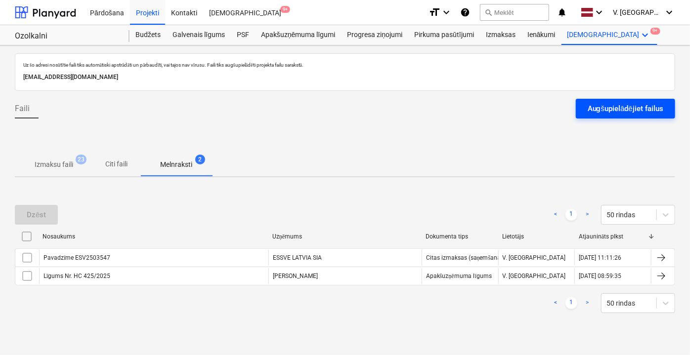
click at [649, 109] on div "Augšupielādējiet failus" at bounding box center [626, 108] width 76 height 13
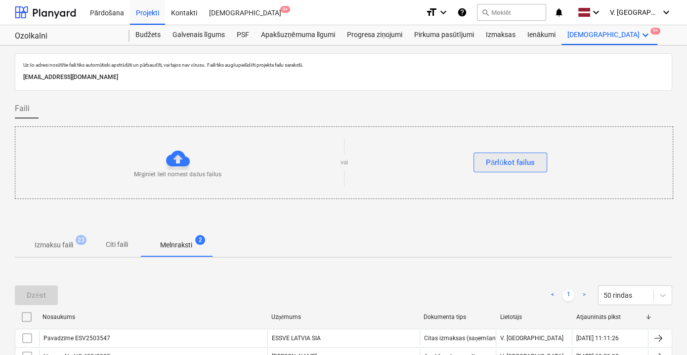
click at [516, 156] on div "Pārlūkot failus" at bounding box center [510, 162] width 49 height 13
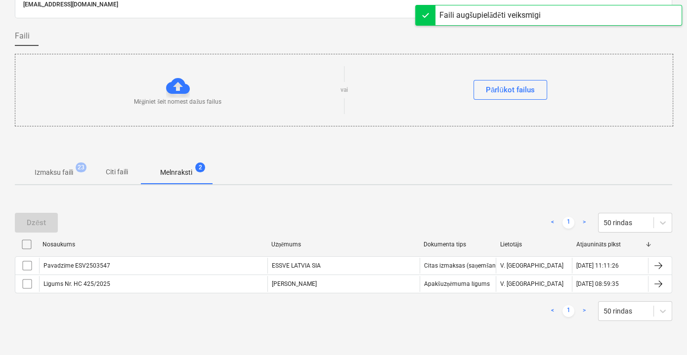
scroll to position [73, 0]
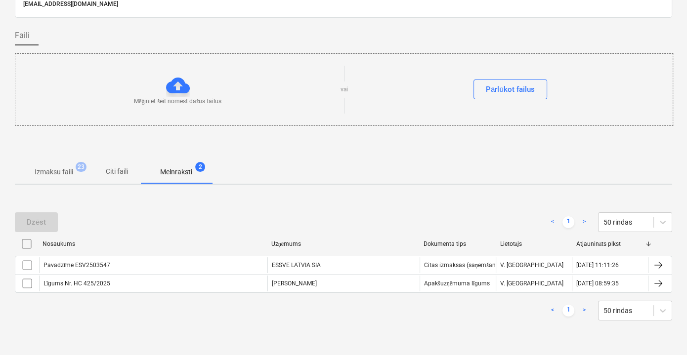
click at [107, 171] on p "Citi faili" at bounding box center [117, 172] width 24 height 10
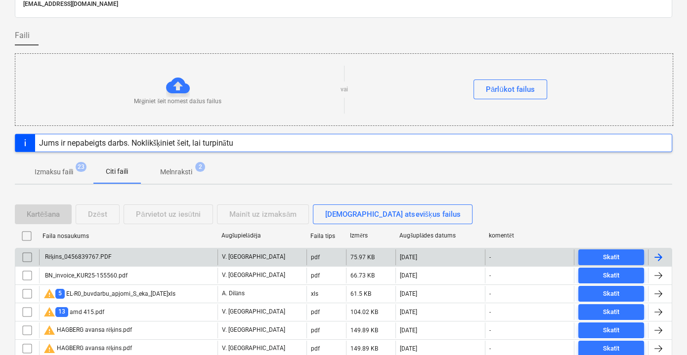
click at [152, 252] on div "Rēķins_0456839767.PDF" at bounding box center [128, 258] width 178 height 16
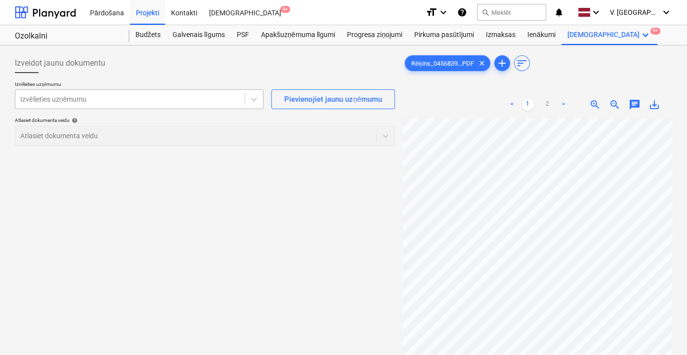
click at [215, 108] on div "Izvēlieties uzņēmumu" at bounding box center [139, 99] width 249 height 20
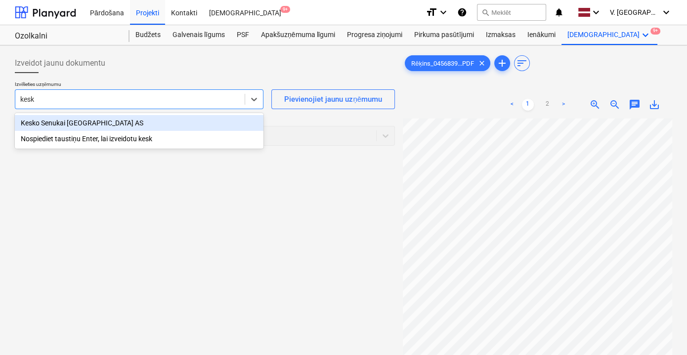
type input "kesko"
click at [211, 130] on div "Kesko Senukai [GEOGRAPHIC_DATA] AS" at bounding box center [139, 123] width 249 height 16
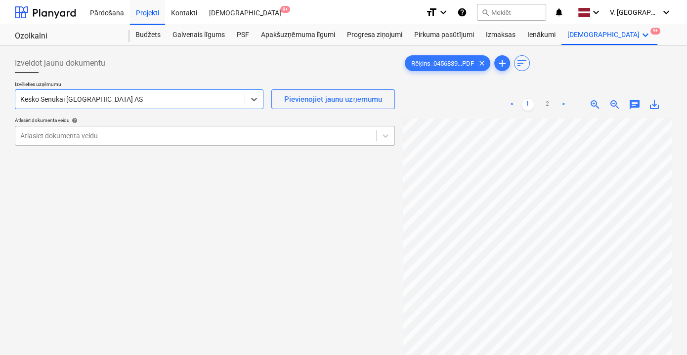
click at [211, 138] on div at bounding box center [195, 136] width 351 height 10
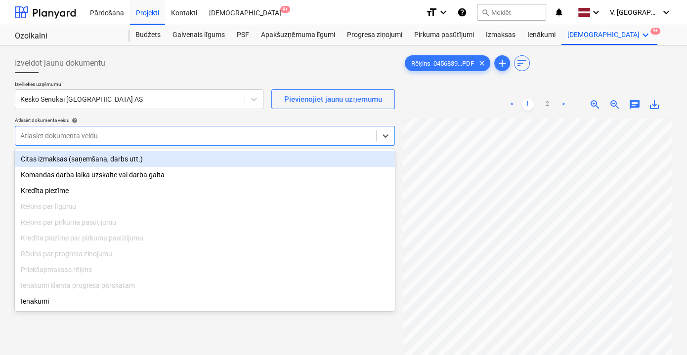
click at [188, 157] on div "Citas izmaksas (saņemšana, darbs utt.)" at bounding box center [205, 159] width 380 height 16
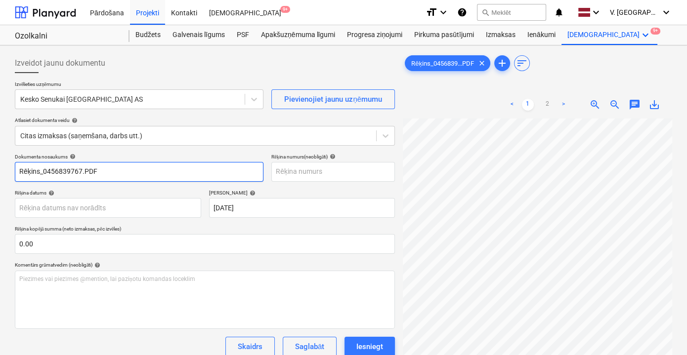
click at [99, 173] on input "Rēķins_0456839767.PDF" at bounding box center [139, 172] width 249 height 20
click at [98, 173] on input "Rēķins_0456839767.PDF" at bounding box center [139, 172] width 249 height 20
drag, startPoint x: 113, startPoint y: 169, endPoint x: 54, endPoint y: 167, distance: 58.9
click at [54, 167] on input "Pavadzīme 456839767" at bounding box center [139, 172] width 249 height 20
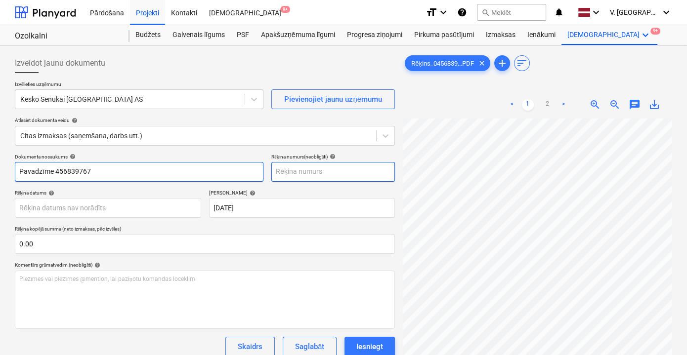
type input "Pavadzīme 456839767"
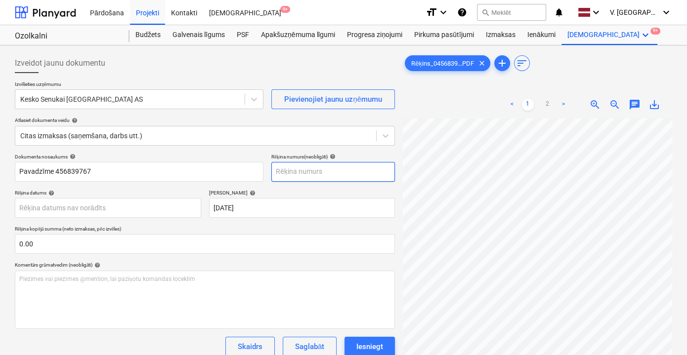
click at [306, 174] on input "text" at bounding box center [333, 172] width 124 height 20
paste input "456839767"
type input "456839767"
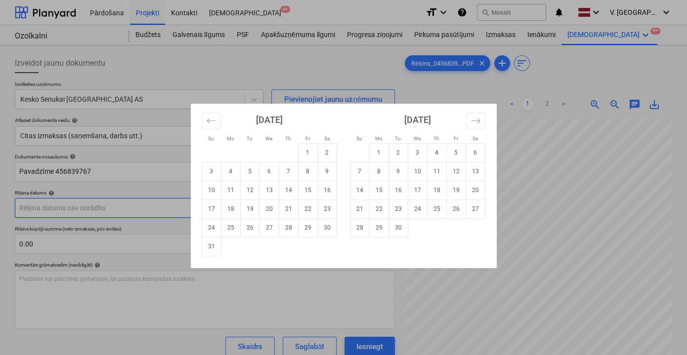
click at [169, 208] on body "Pārdošana Projekti Kontakti Iesūtne 9+ format_size keyboard_arrow_down help sea…" at bounding box center [343, 177] width 687 height 355
click at [518, 135] on div "Su Mo Tu We Th Fr Sa Su Mo Tu We Th Fr Sa [DATE] 1 2 3 4 5 6 7 8 9 10 11 12 13 …" at bounding box center [343, 177] width 687 height 355
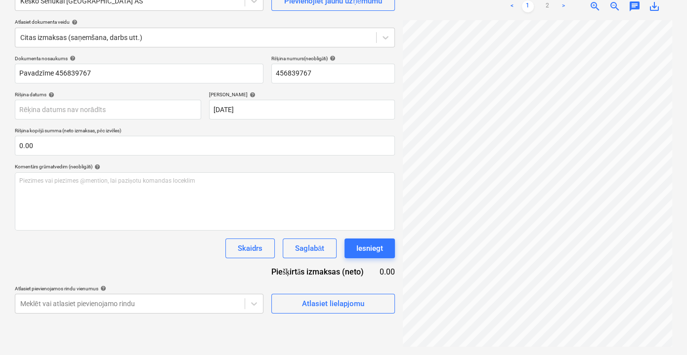
scroll to position [44, 10]
click at [107, 112] on body "Pārdošana Projekti Kontakti Iesūtne 9+ format_size keyboard_arrow_down help sea…" at bounding box center [343, 79] width 687 height 355
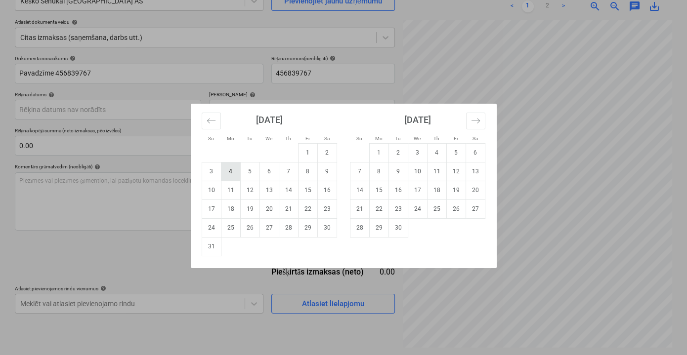
click at [229, 172] on td "4" at bounding box center [230, 171] width 19 height 19
type input "[DATE]"
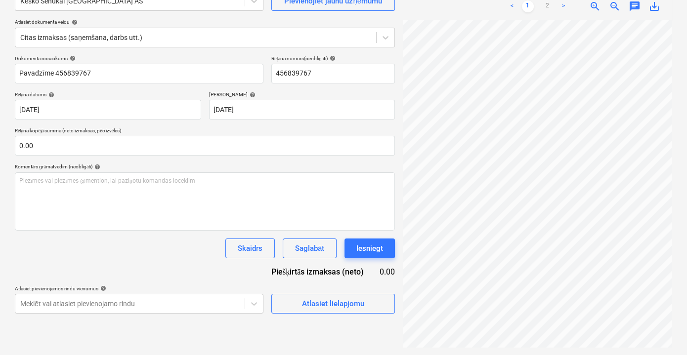
scroll to position [81, 30]
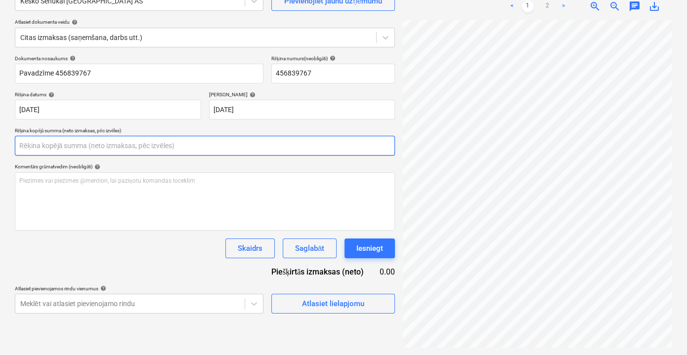
click at [220, 143] on input "text" at bounding box center [205, 146] width 380 height 20
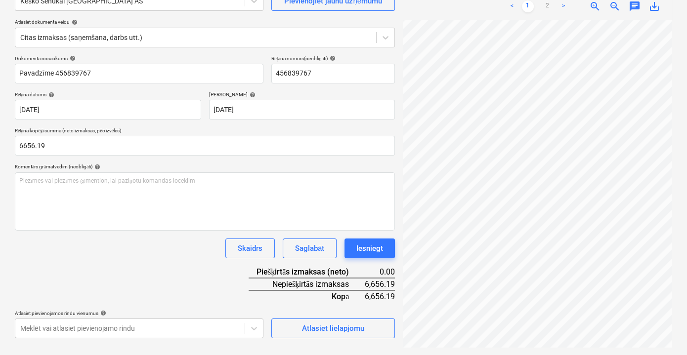
type input "6,656.19"
click at [104, 256] on div "Skaidrs Saglabāt Iesniegt" at bounding box center [205, 249] width 380 height 20
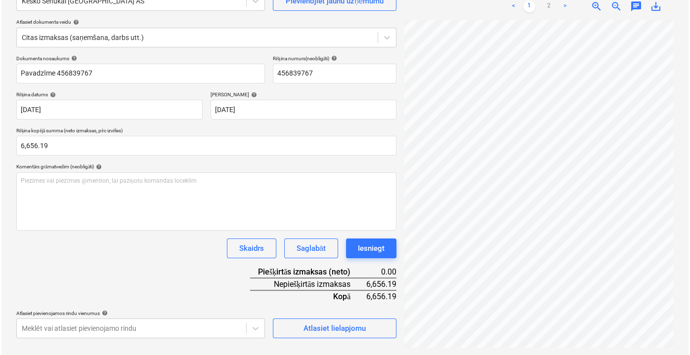
scroll to position [43, 30]
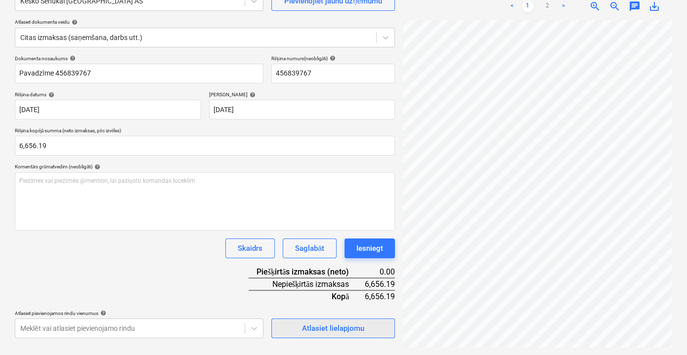
click at [337, 326] on div "Atlasiet lielapjomu" at bounding box center [333, 328] width 62 height 13
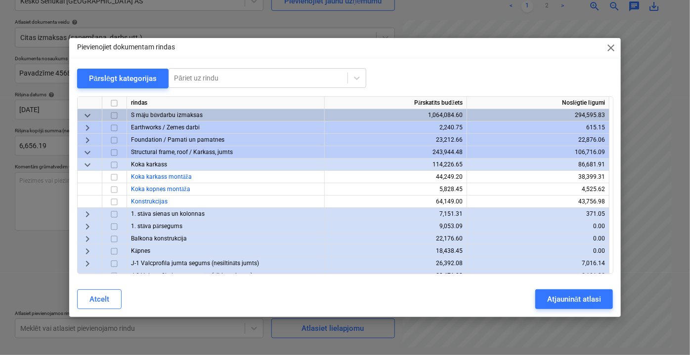
click at [87, 164] on span "keyboard_arrow_down" at bounding box center [88, 165] width 12 height 12
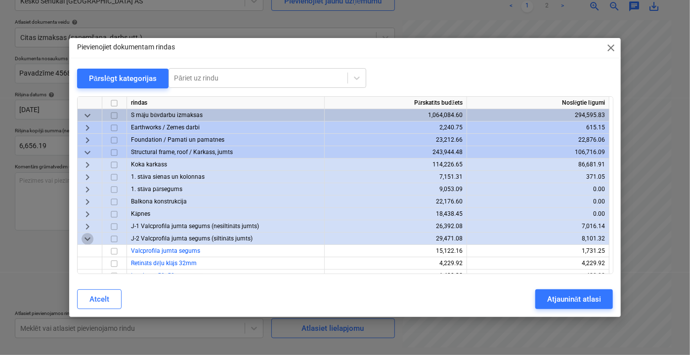
click at [90, 239] on span "keyboard_arrow_down" at bounding box center [88, 239] width 12 height 12
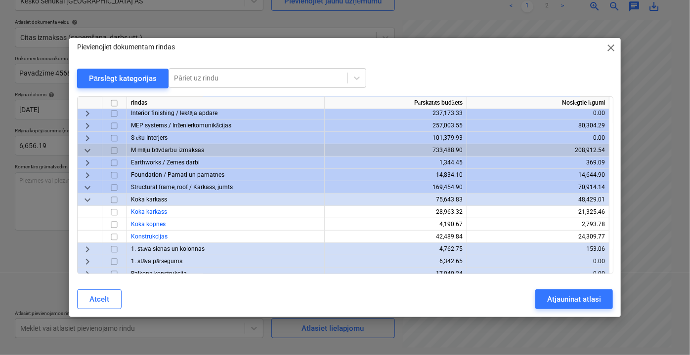
click at [89, 199] on span "keyboard_arrow_down" at bounding box center [88, 200] width 12 height 12
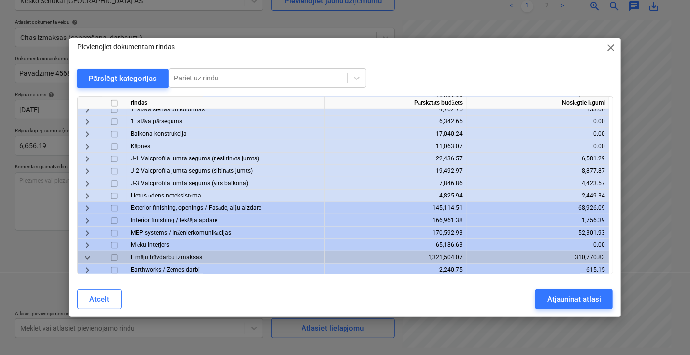
scroll to position [449, 0]
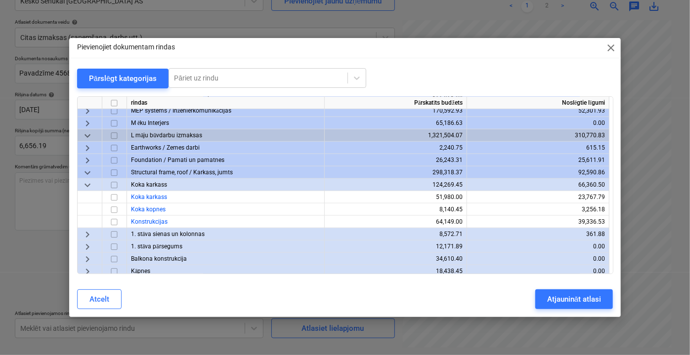
click at [85, 183] on span "keyboard_arrow_down" at bounding box center [88, 185] width 12 height 12
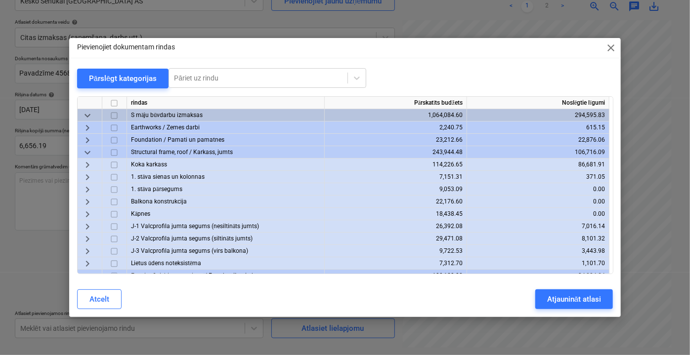
scroll to position [0, 0]
click at [85, 151] on span "keyboard_arrow_down" at bounding box center [88, 152] width 12 height 12
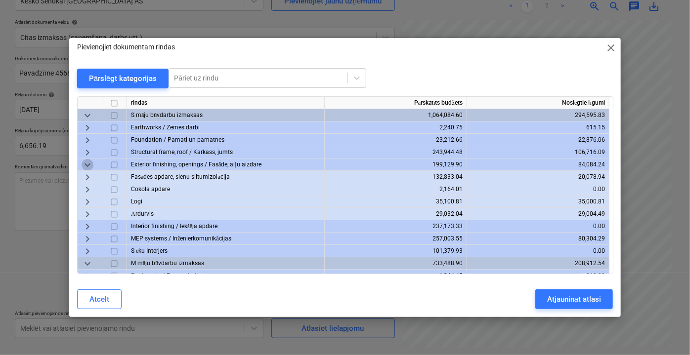
click at [85, 165] on span "keyboard_arrow_down" at bounding box center [88, 165] width 12 height 12
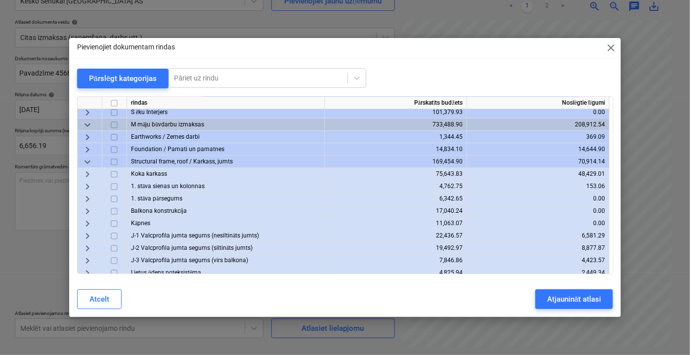
scroll to position [134, 0]
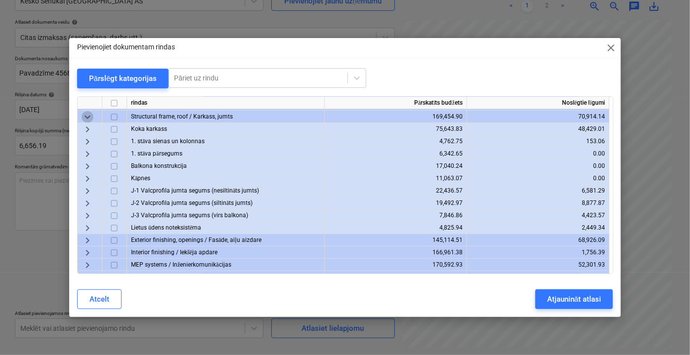
click at [88, 115] on span "keyboard_arrow_down" at bounding box center [88, 117] width 12 height 12
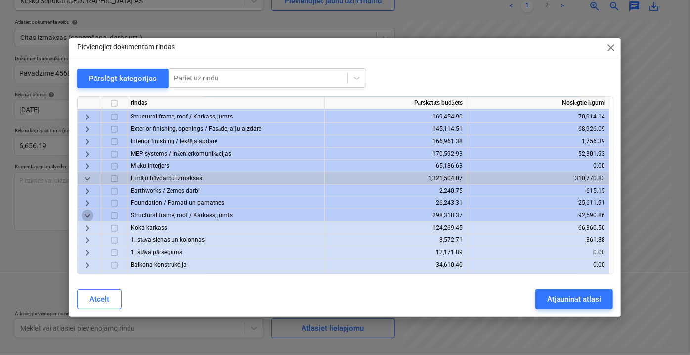
click at [86, 214] on span "keyboard_arrow_down" at bounding box center [88, 216] width 12 height 12
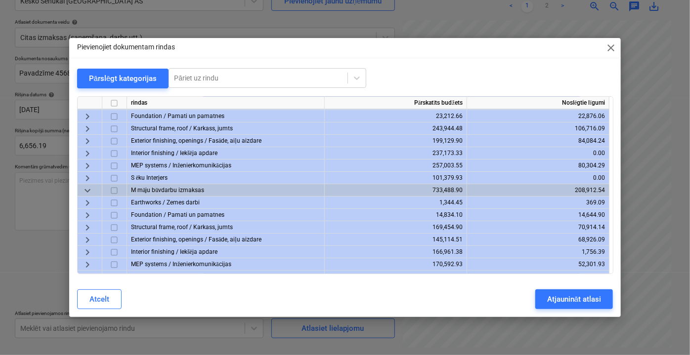
scroll to position [0, 0]
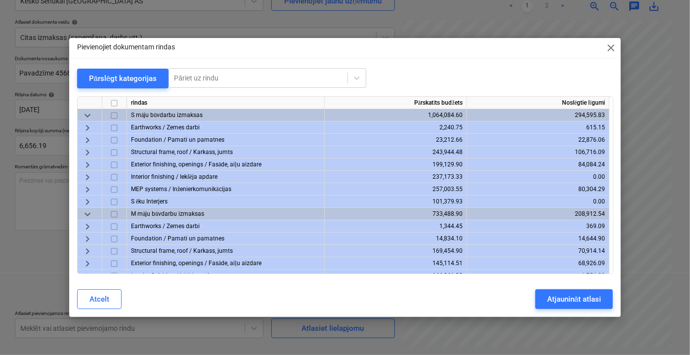
click at [88, 140] on span "keyboard_arrow_right" at bounding box center [88, 140] width 12 height 12
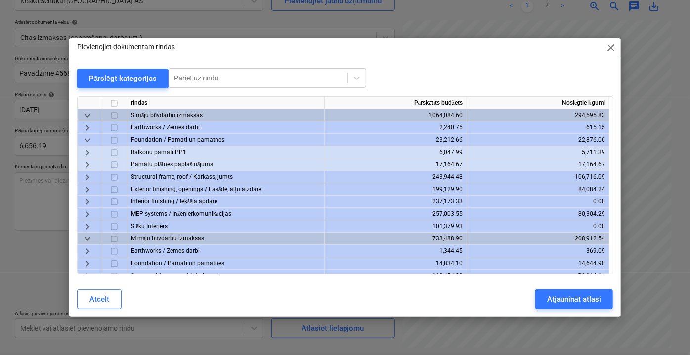
click at [88, 140] on span "keyboard_arrow_down" at bounding box center [88, 140] width 12 height 12
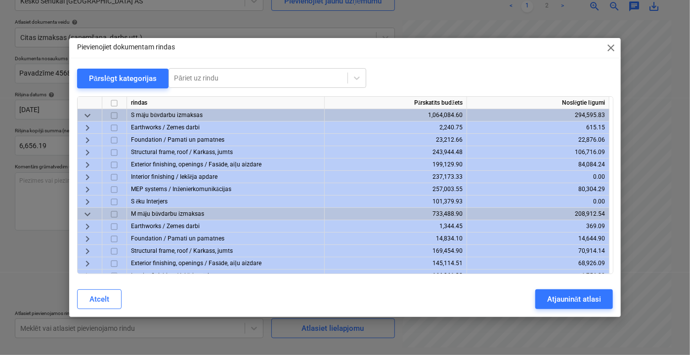
click at [89, 151] on span "keyboard_arrow_right" at bounding box center [88, 152] width 12 height 12
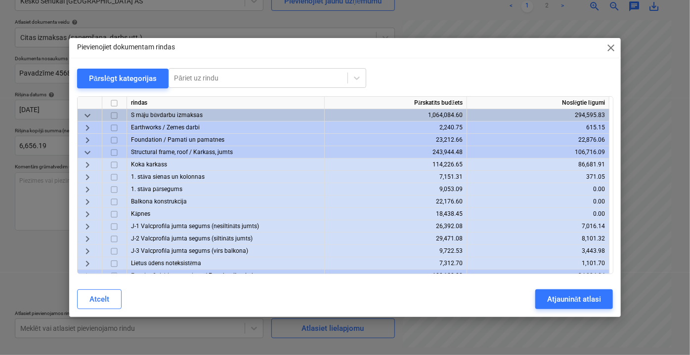
click at [86, 176] on span "keyboard_arrow_right" at bounding box center [88, 177] width 12 height 12
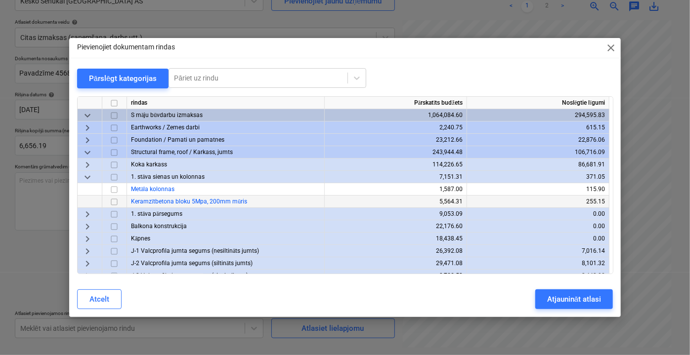
click at [115, 201] on input "checkbox" at bounding box center [114, 202] width 12 height 12
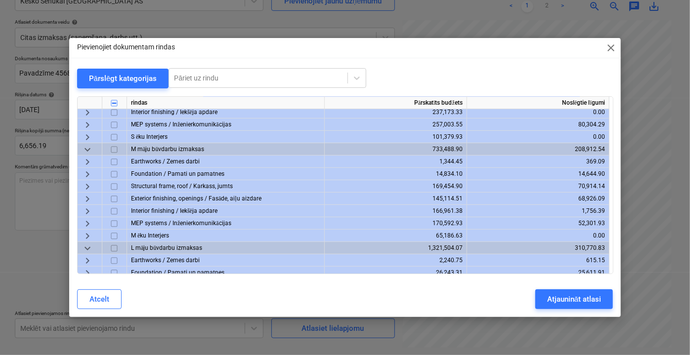
scroll to position [179, 0]
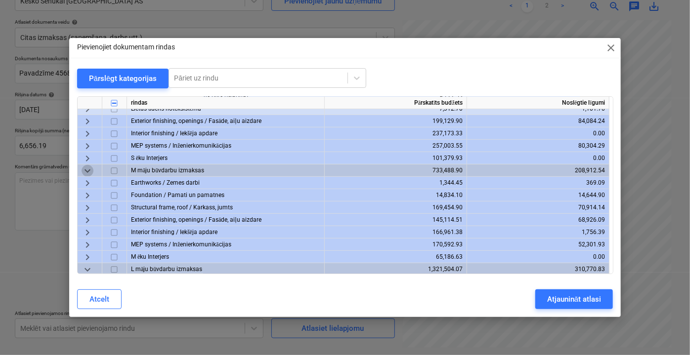
click at [85, 170] on span "keyboard_arrow_down" at bounding box center [88, 171] width 12 height 12
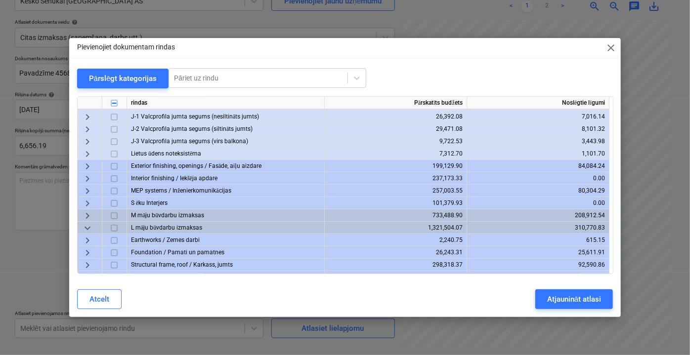
scroll to position [134, 0]
click at [89, 216] on span "keyboard_arrow_right" at bounding box center [88, 216] width 12 height 12
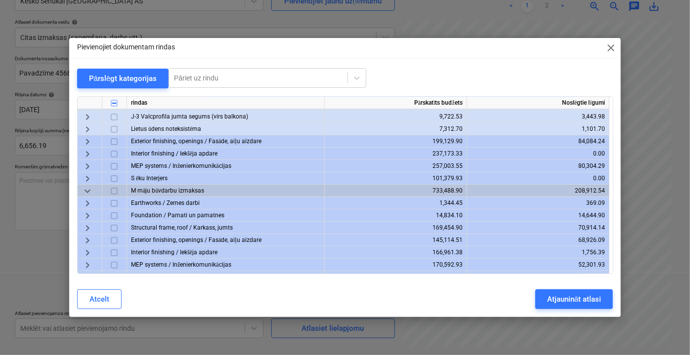
scroll to position [224, 0]
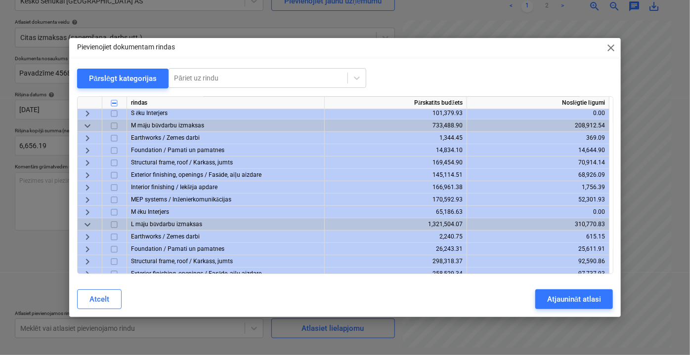
click at [87, 149] on span "keyboard_arrow_right" at bounding box center [88, 150] width 12 height 12
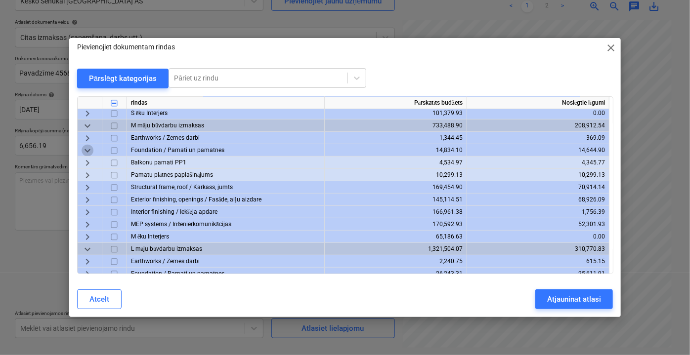
click at [87, 148] on span "keyboard_arrow_down" at bounding box center [88, 150] width 12 height 12
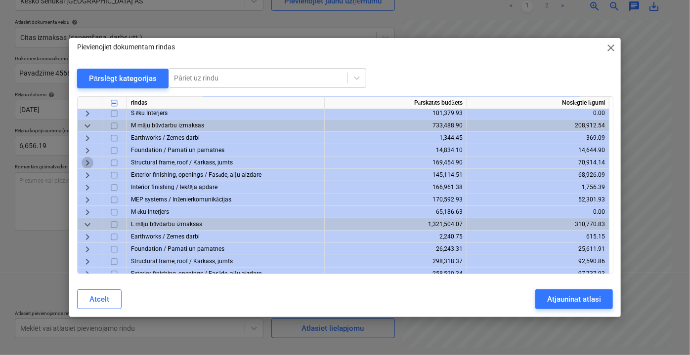
click at [86, 165] on span "keyboard_arrow_right" at bounding box center [88, 163] width 12 height 12
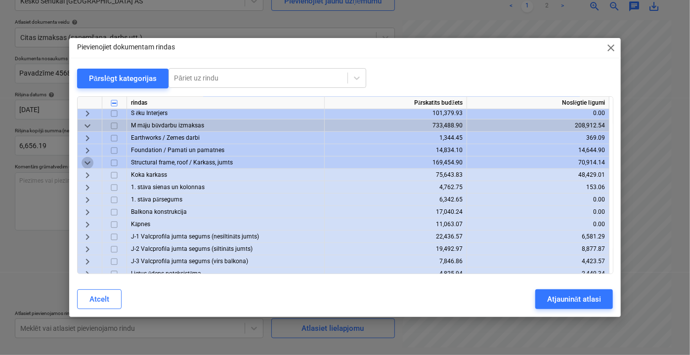
click at [86, 165] on span "keyboard_arrow_down" at bounding box center [88, 163] width 12 height 12
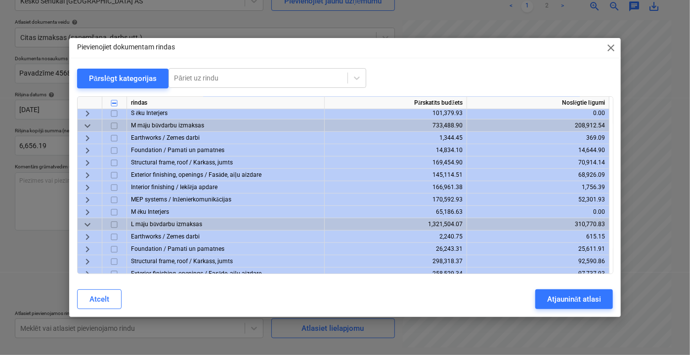
click at [86, 173] on span "keyboard_arrow_right" at bounding box center [88, 175] width 12 height 12
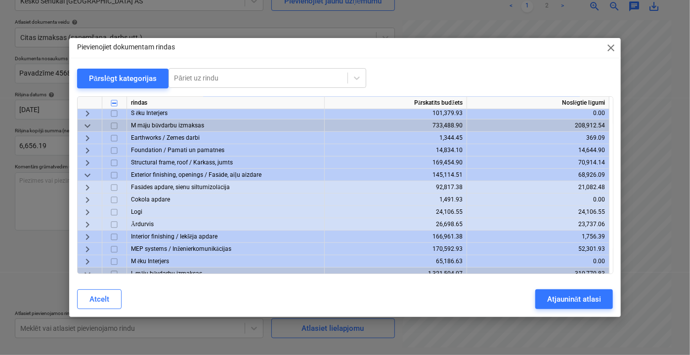
click at [86, 173] on span "keyboard_arrow_down" at bounding box center [88, 175] width 12 height 12
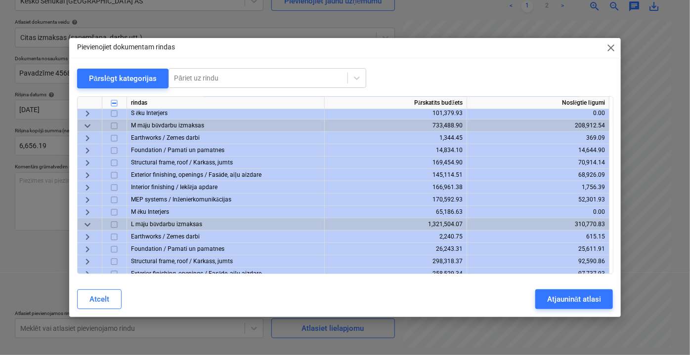
click at [87, 140] on span "keyboard_arrow_right" at bounding box center [88, 138] width 12 height 12
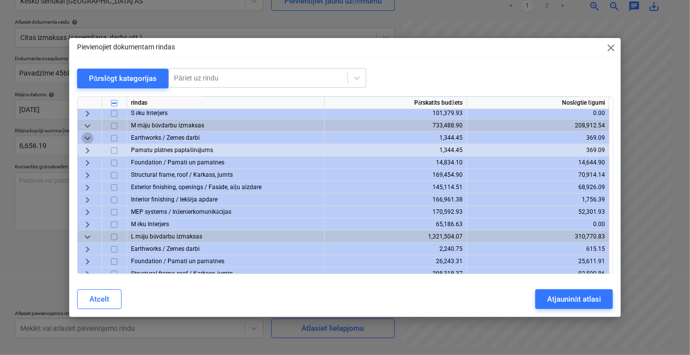
click at [87, 140] on span "keyboard_arrow_down" at bounding box center [88, 138] width 12 height 12
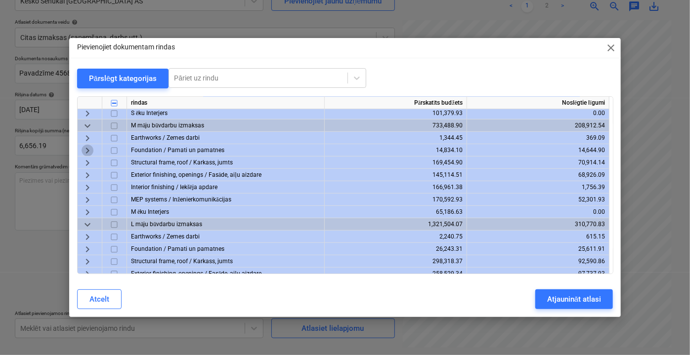
click at [86, 154] on span "keyboard_arrow_right" at bounding box center [88, 150] width 12 height 12
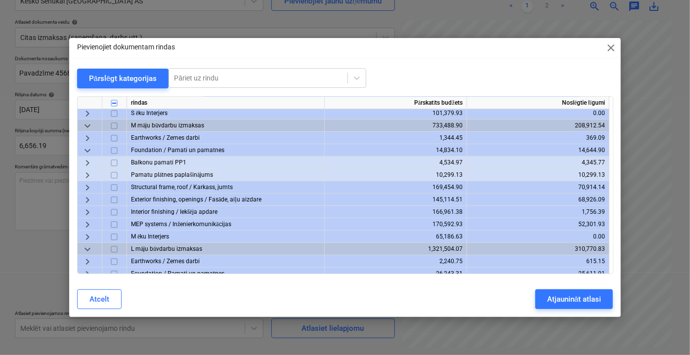
click at [85, 176] on span "keyboard_arrow_right" at bounding box center [88, 175] width 12 height 12
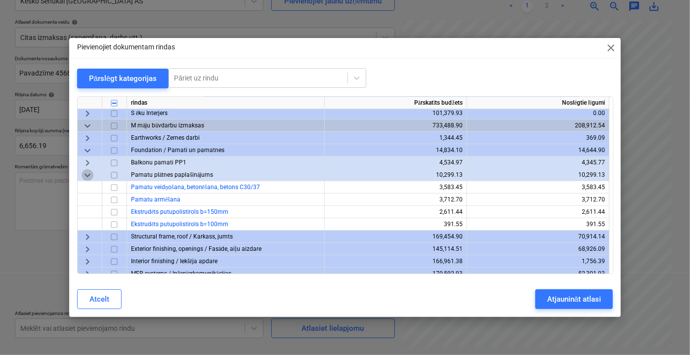
click at [85, 176] on span "keyboard_arrow_down" at bounding box center [88, 175] width 12 height 12
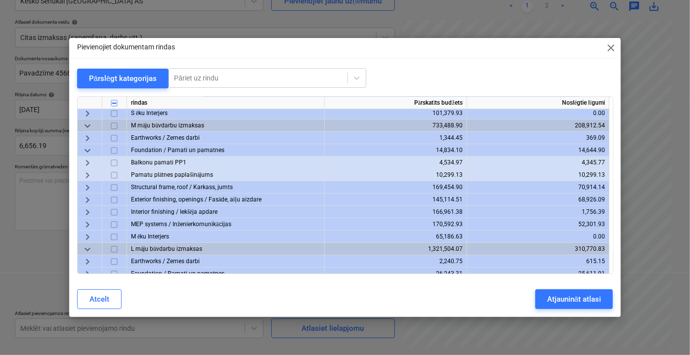
click at [87, 165] on span "keyboard_arrow_right" at bounding box center [88, 163] width 12 height 12
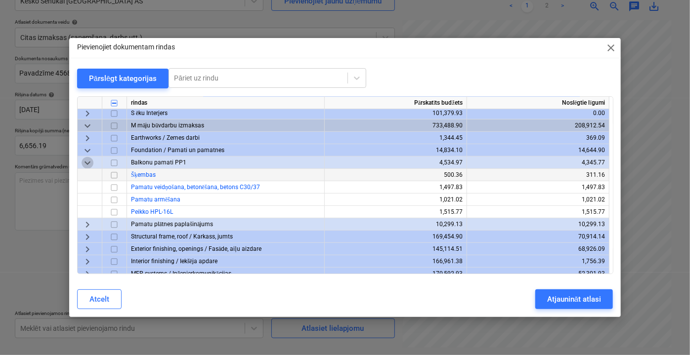
click at [87, 165] on span "keyboard_arrow_down" at bounding box center [88, 163] width 12 height 12
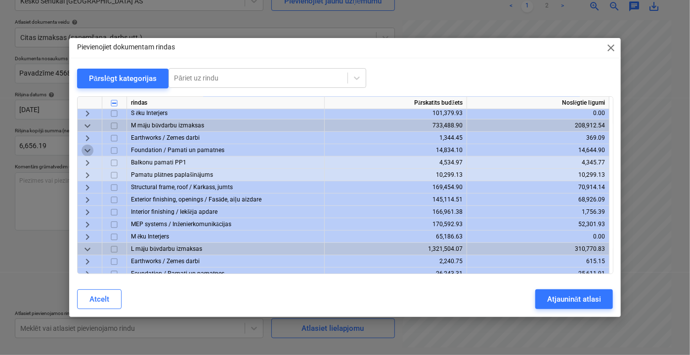
click at [89, 152] on span "keyboard_arrow_down" at bounding box center [88, 150] width 12 height 12
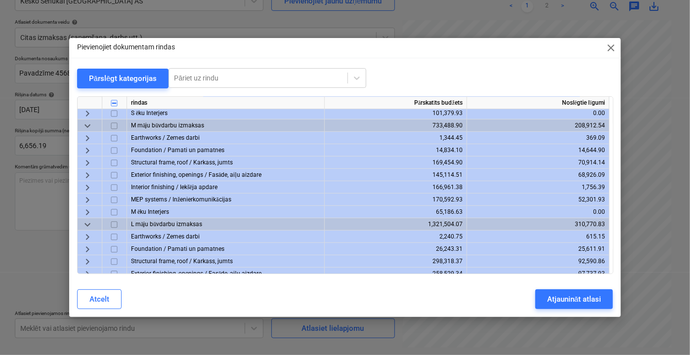
click at [88, 142] on span "keyboard_arrow_right" at bounding box center [88, 138] width 12 height 12
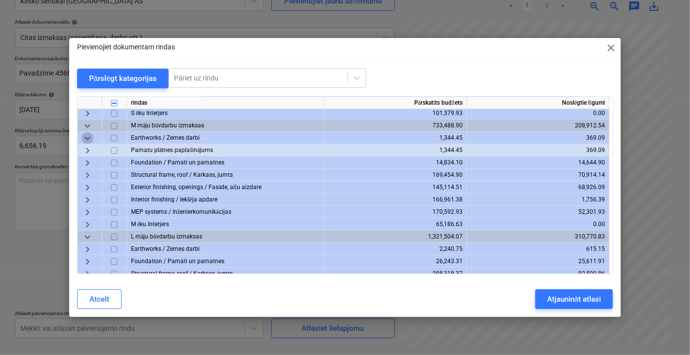
click at [88, 142] on span "keyboard_arrow_down" at bounding box center [88, 138] width 12 height 12
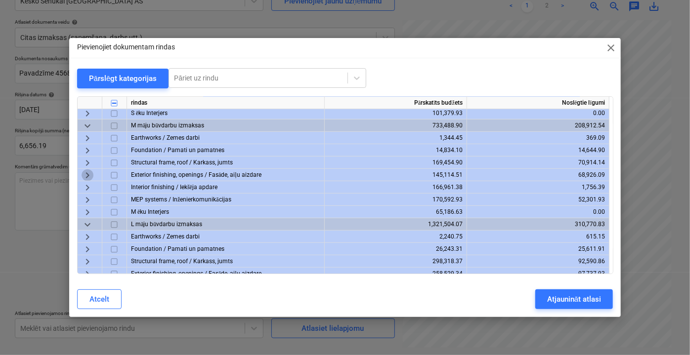
click at [85, 169] on span "keyboard_arrow_right" at bounding box center [88, 175] width 12 height 12
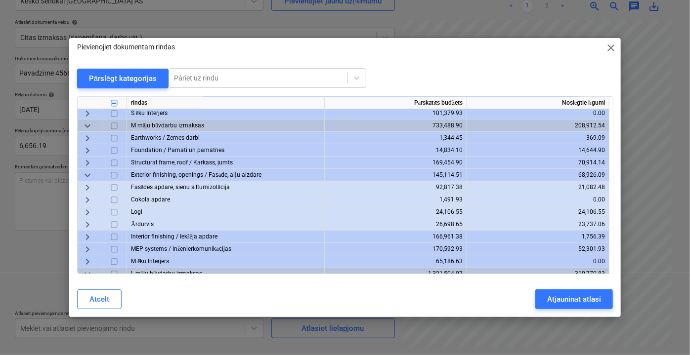
click at [85, 169] on span "keyboard_arrow_down" at bounding box center [88, 175] width 12 height 12
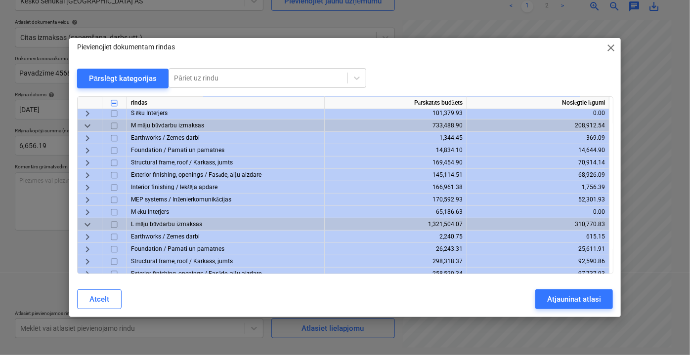
click at [85, 162] on span "keyboard_arrow_right" at bounding box center [88, 163] width 12 height 12
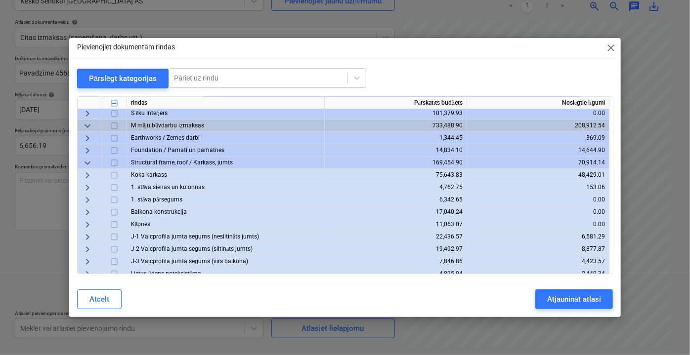
scroll to position [269, 0]
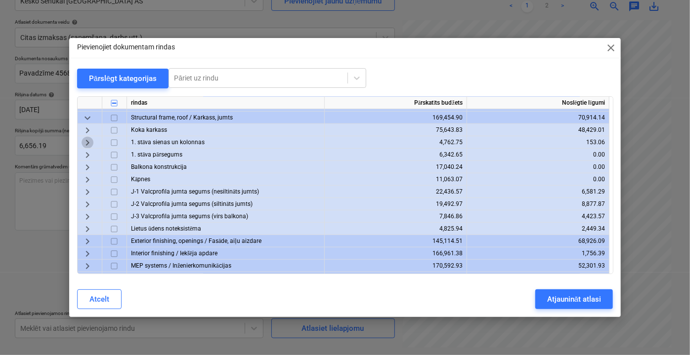
click at [84, 141] on span "keyboard_arrow_right" at bounding box center [88, 142] width 12 height 12
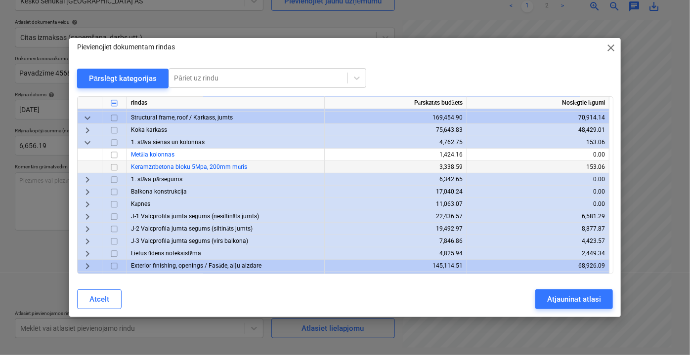
click at [114, 167] on input "checkbox" at bounding box center [114, 167] width 12 height 12
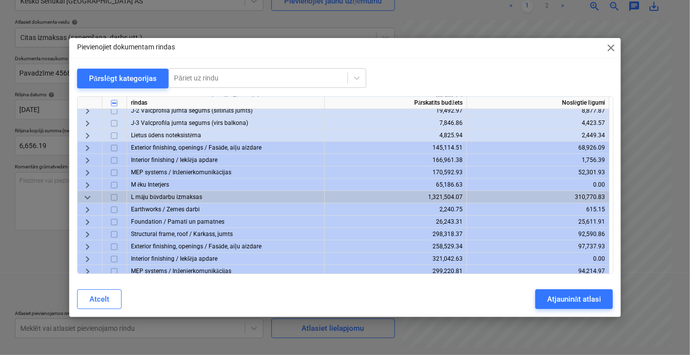
scroll to position [368, 0]
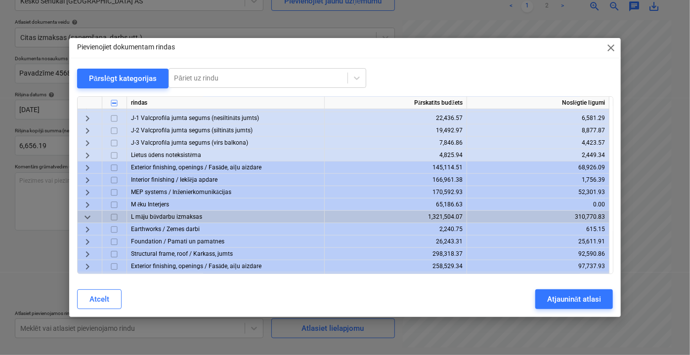
click at [87, 216] on span "keyboard_arrow_down" at bounding box center [88, 217] width 12 height 12
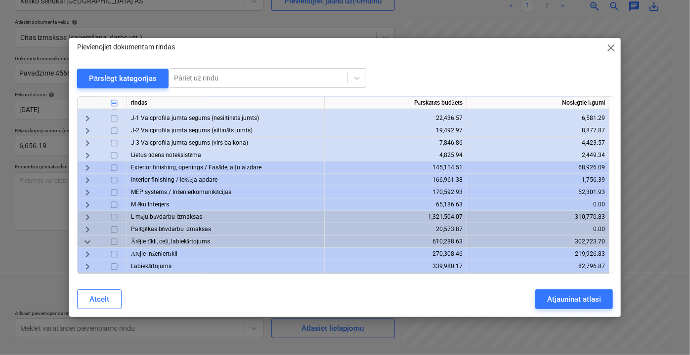
click at [87, 216] on span "keyboard_arrow_right" at bounding box center [88, 217] width 12 height 12
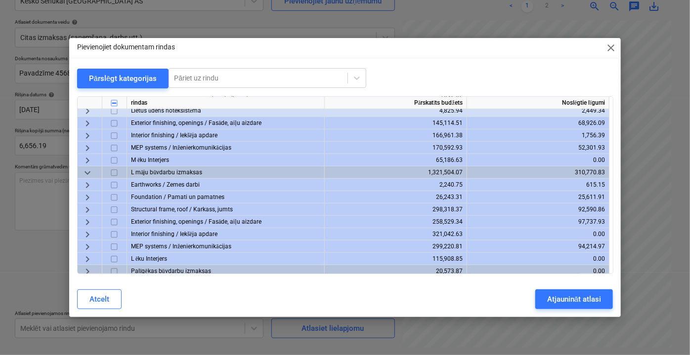
scroll to position [412, 0]
click at [87, 195] on span "keyboard_arrow_right" at bounding box center [88, 197] width 12 height 12
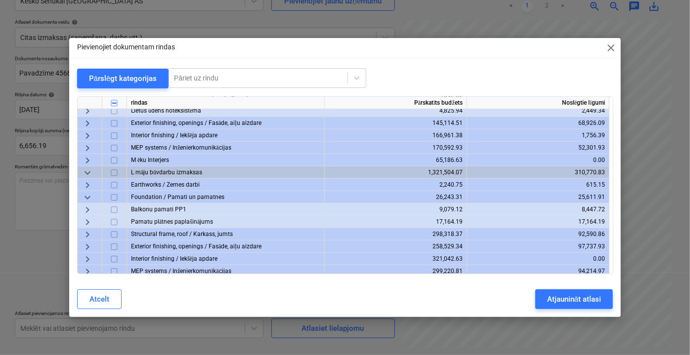
click at [85, 218] on span "keyboard_arrow_right" at bounding box center [88, 222] width 12 height 12
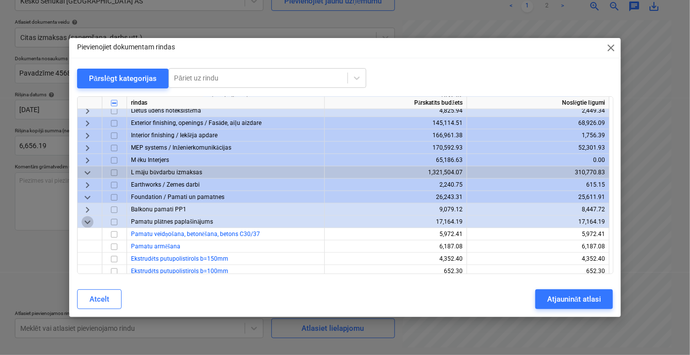
click at [85, 218] on span "keyboard_arrow_down" at bounding box center [88, 222] width 12 height 12
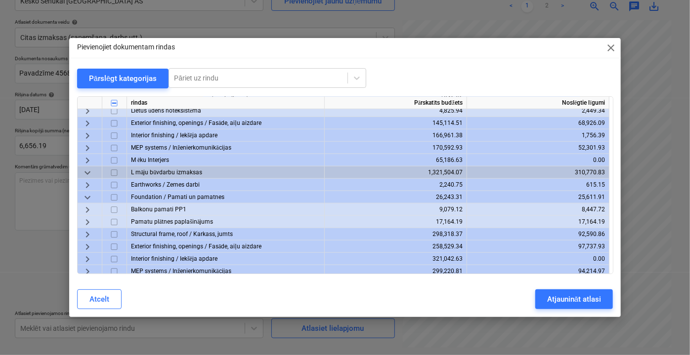
click at [86, 206] on span "keyboard_arrow_right" at bounding box center [88, 210] width 12 height 12
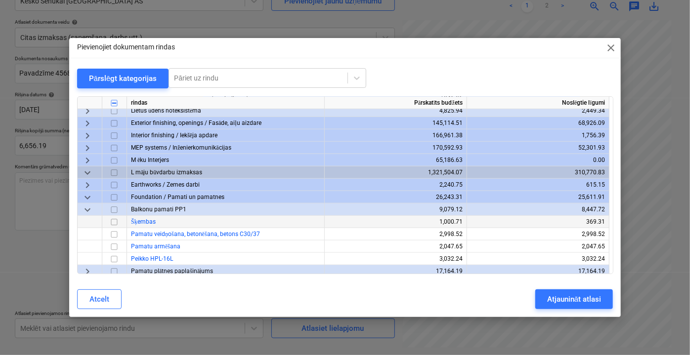
click at [88, 207] on span "keyboard_arrow_down" at bounding box center [88, 210] width 12 height 12
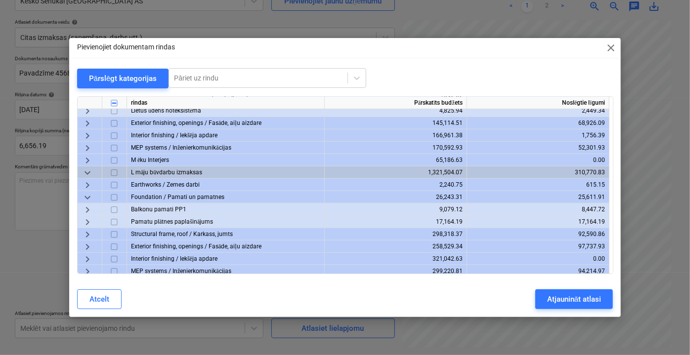
click at [88, 201] on span "keyboard_arrow_down" at bounding box center [88, 197] width 12 height 12
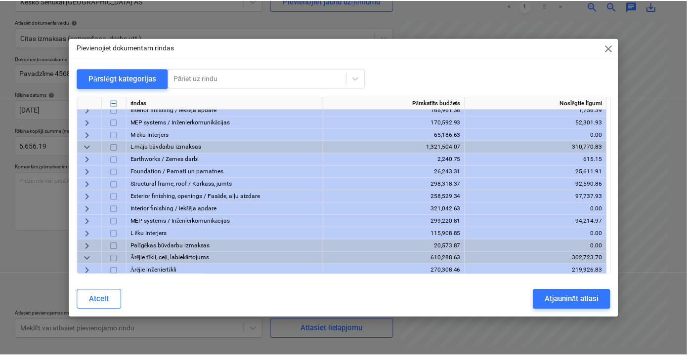
scroll to position [457, 0]
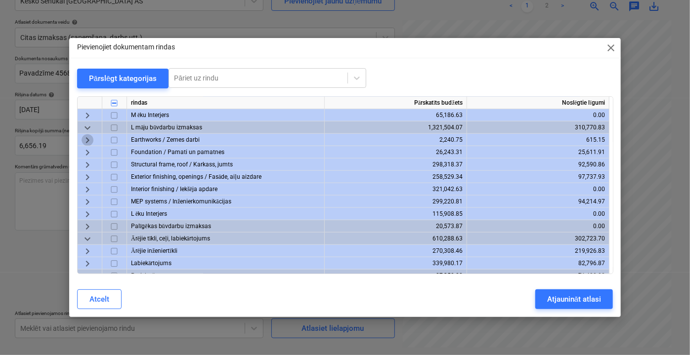
click at [86, 138] on span "keyboard_arrow_right" at bounding box center [88, 140] width 12 height 12
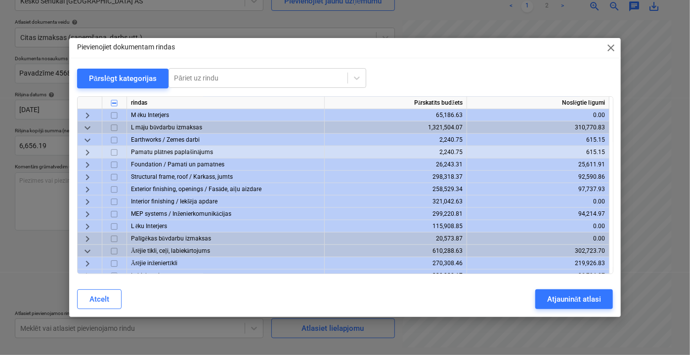
click at [86, 138] on span "keyboard_arrow_down" at bounding box center [88, 140] width 12 height 12
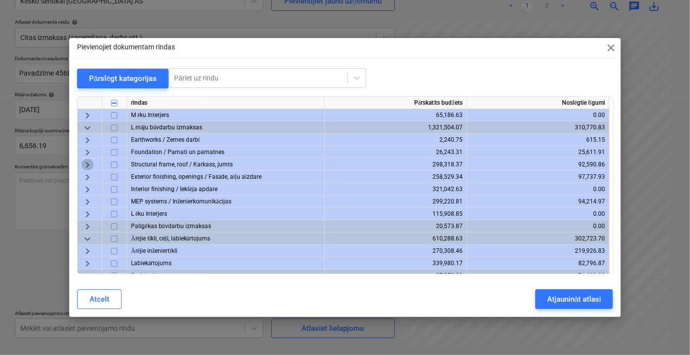
click at [86, 161] on span "keyboard_arrow_right" at bounding box center [88, 165] width 12 height 12
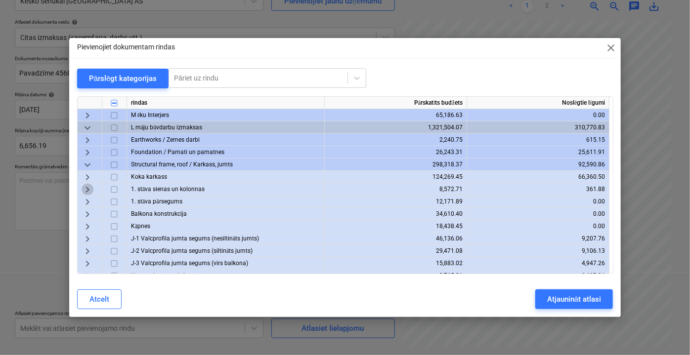
click at [86, 186] on span "keyboard_arrow_right" at bounding box center [88, 189] width 12 height 12
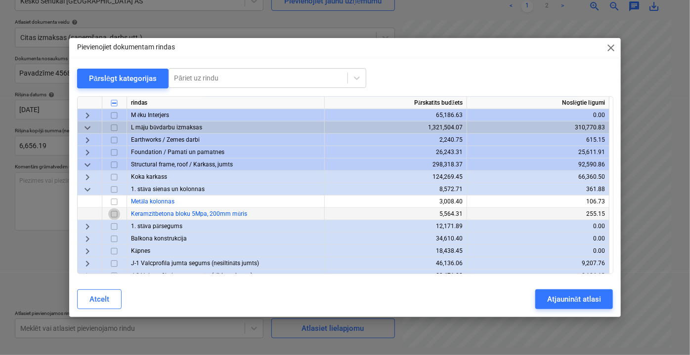
click at [111, 212] on input "checkbox" at bounding box center [114, 214] width 12 height 12
click at [596, 300] on div "Atjaunināt atlasi" at bounding box center [574, 299] width 54 height 13
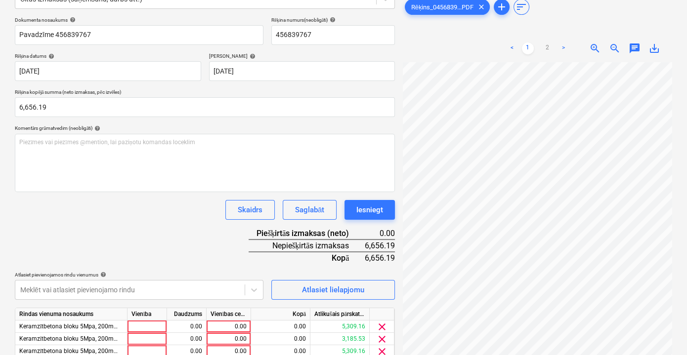
scroll to position [179, 0]
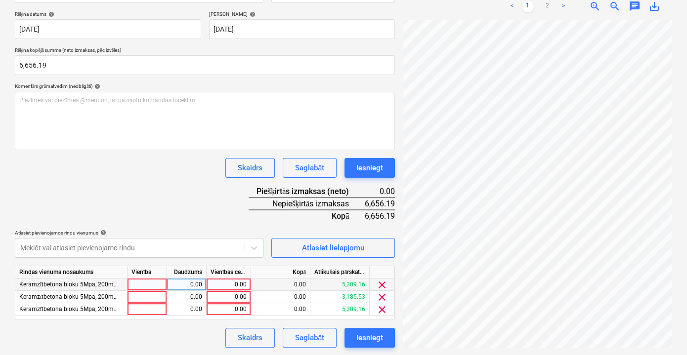
click at [232, 280] on div "0.00" at bounding box center [229, 285] width 36 height 12
type input "2560.07"
drag, startPoint x: 224, startPoint y: 281, endPoint x: 256, endPoint y: 282, distance: 32.1
click at [0, 0] on div "Keramzītbetona bloku 5Mpa, 200mm mūris 0.00 2560.07 0.00 5,309.16 clear" at bounding box center [0, 0] width 0 height 0
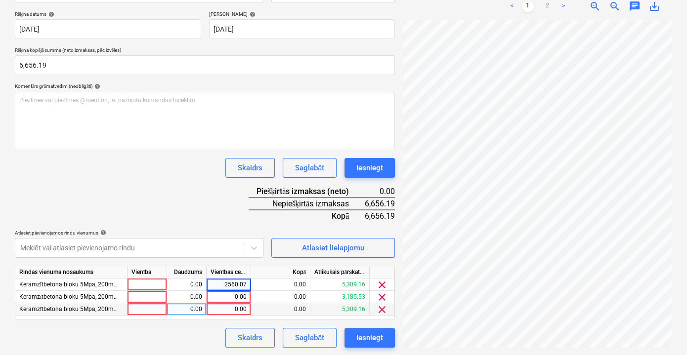
click at [241, 312] on div "0.00" at bounding box center [229, 309] width 36 height 12
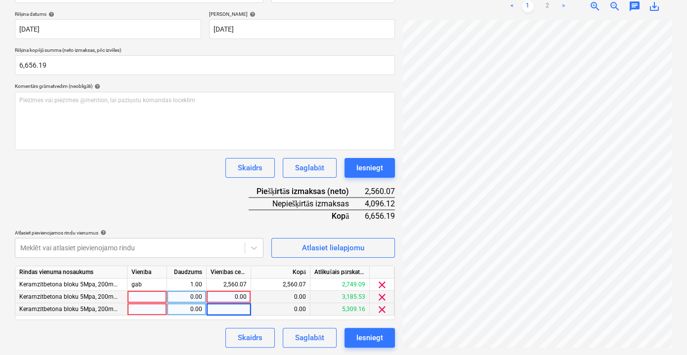
type input "2560.07"
click at [239, 295] on div "0.00" at bounding box center [229, 297] width 36 height 12
type input "1536.05"
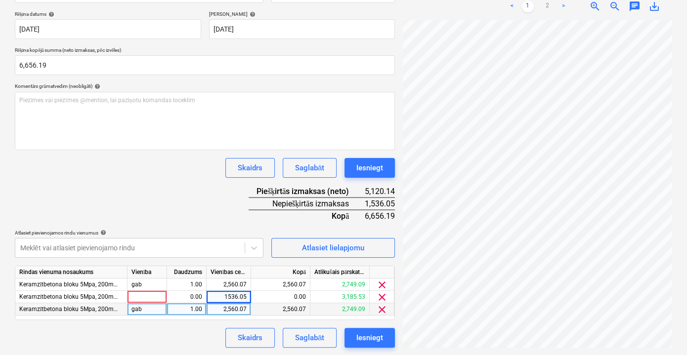
click at [239, 230] on div "Atlasiet pievienojamos rindu [DEMOGRAPHIC_DATA] help" at bounding box center [139, 233] width 249 height 6
click at [303, 332] on div "Saglabāt" at bounding box center [309, 338] width 29 height 13
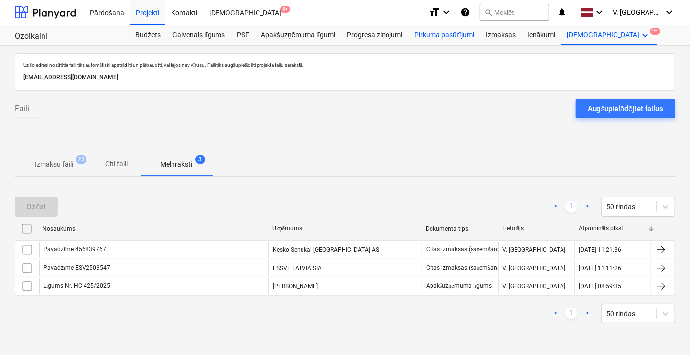
click at [427, 34] on div "Pirkuma pasūtījumi" at bounding box center [444, 35] width 72 height 20
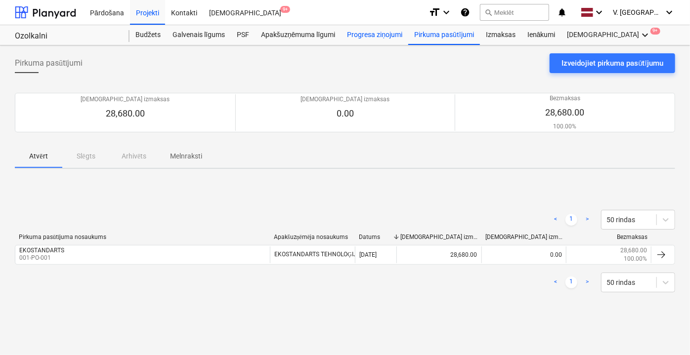
click at [371, 36] on div "Progresa ziņojumi" at bounding box center [374, 35] width 67 height 20
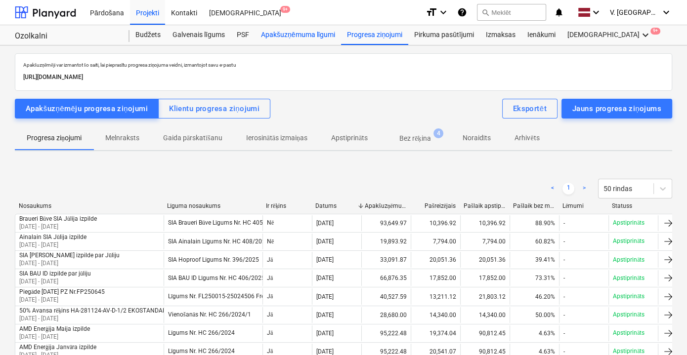
click at [326, 37] on div "Apakšuzņēmuma līgumi" at bounding box center [298, 35] width 86 height 20
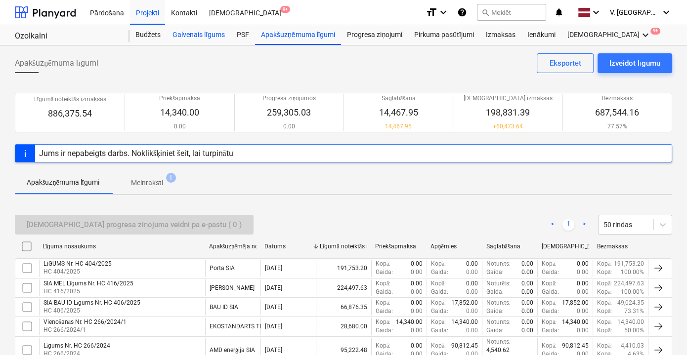
click at [204, 40] on div "Galvenais līgums" at bounding box center [199, 35] width 64 height 20
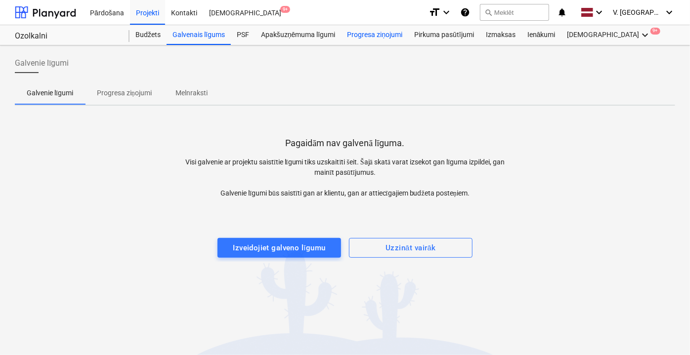
click at [358, 38] on div "Progresa ziņojumi" at bounding box center [374, 35] width 67 height 20
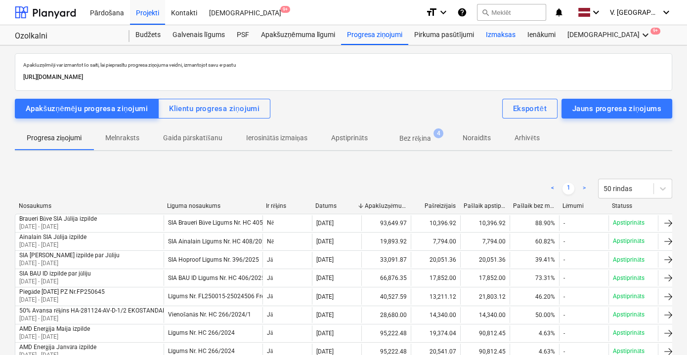
click at [491, 36] on div "Izmaksas" at bounding box center [501, 35] width 42 height 20
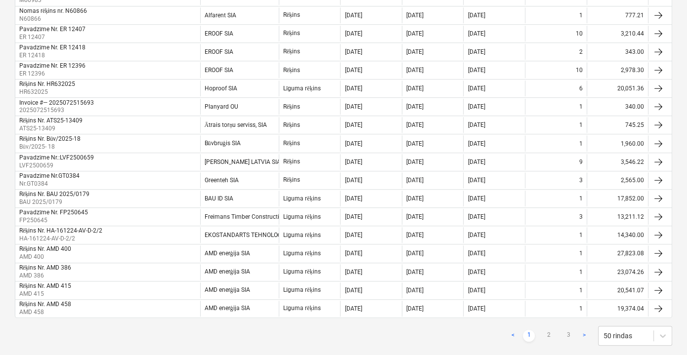
scroll to position [794, 0]
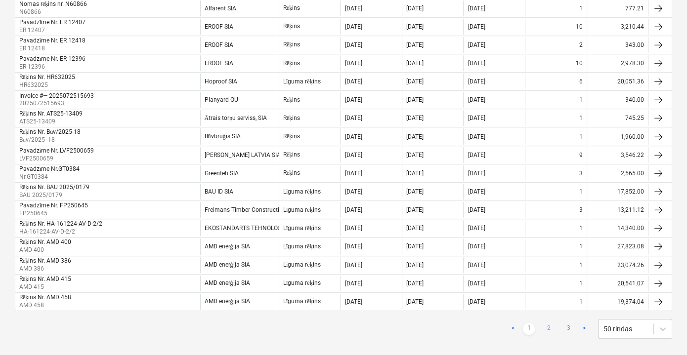
click at [546, 323] on link "2" at bounding box center [549, 329] width 12 height 12
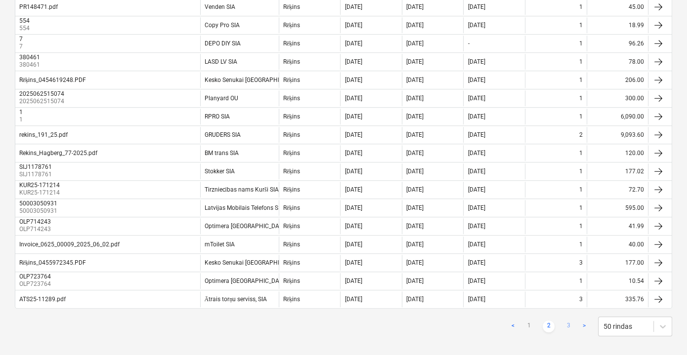
click at [569, 321] on link "3" at bounding box center [568, 327] width 12 height 12
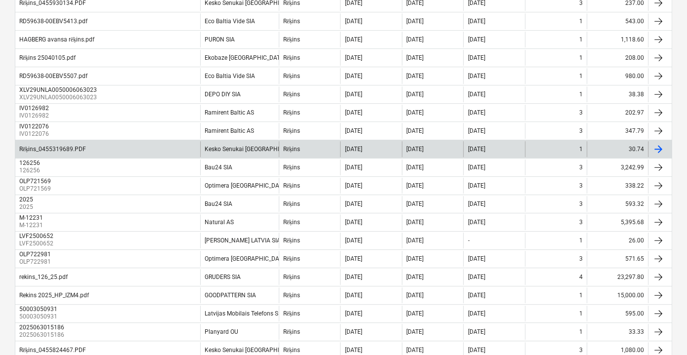
scroll to position [494, 0]
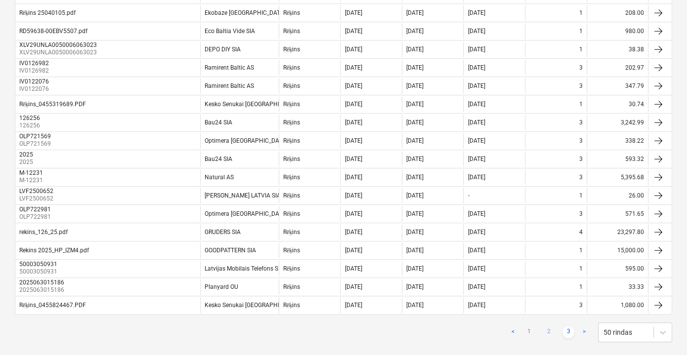
click at [547, 327] on link "2" at bounding box center [549, 333] width 12 height 12
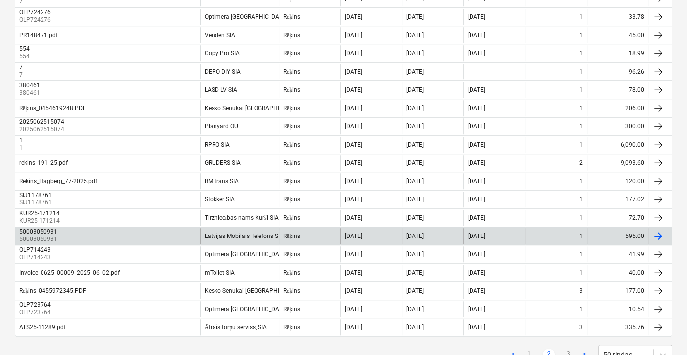
scroll to position [794, 0]
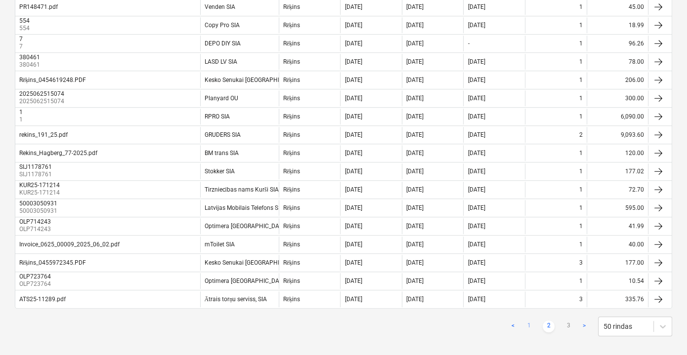
click at [530, 321] on link "1" at bounding box center [529, 327] width 12 height 12
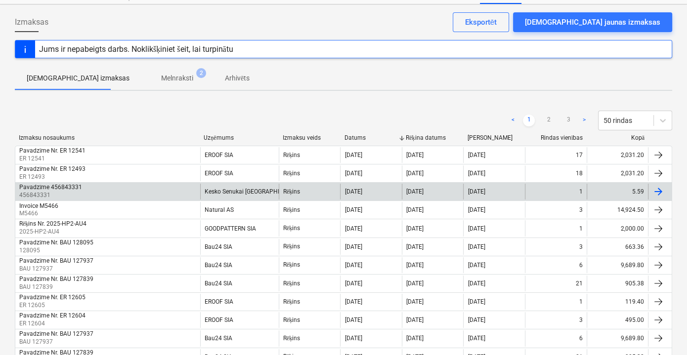
scroll to position [26, 0]
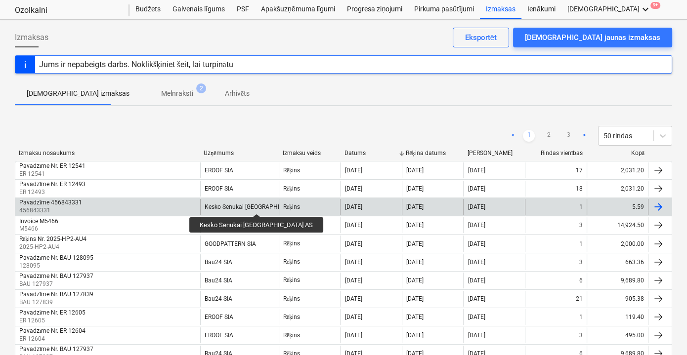
click at [235, 205] on div "Kesko Senukai [GEOGRAPHIC_DATA] AS" at bounding box center [258, 207] width 106 height 7
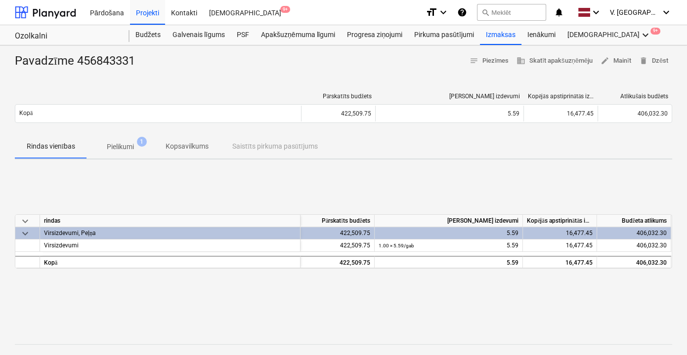
click at [199, 144] on p "Kopsavilkums" at bounding box center [187, 146] width 43 height 10
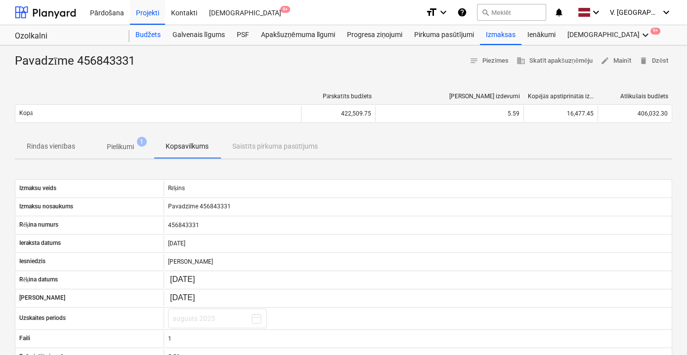
click at [142, 34] on div "Budžets" at bounding box center [147, 35] width 37 height 20
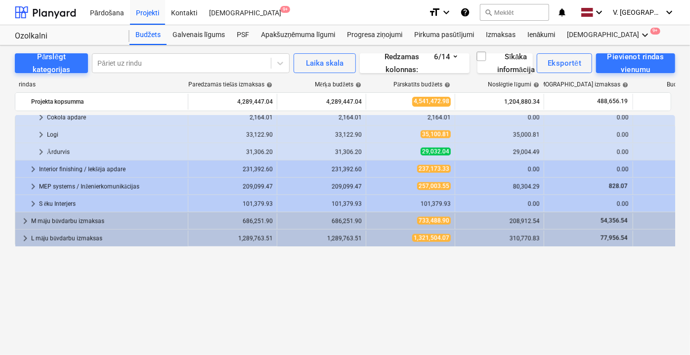
scroll to position [312, 0]
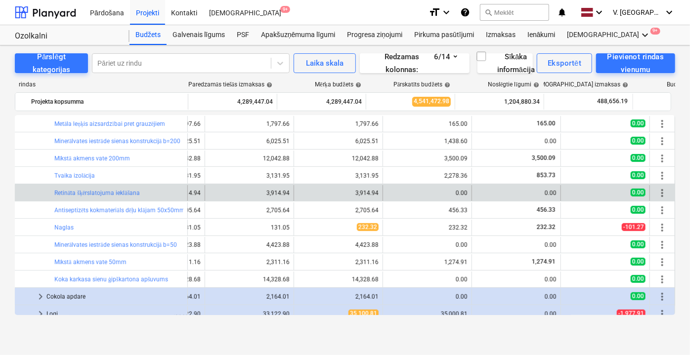
drag, startPoint x: 630, startPoint y: 185, endPoint x: 670, endPoint y: 185, distance: 40.0
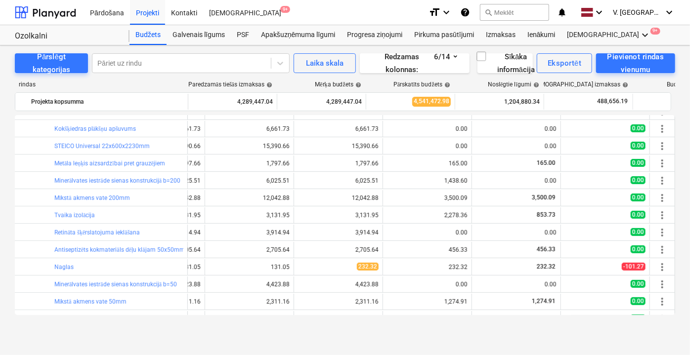
scroll to position [491, 75]
